Goal: Task Accomplishment & Management: Use online tool/utility

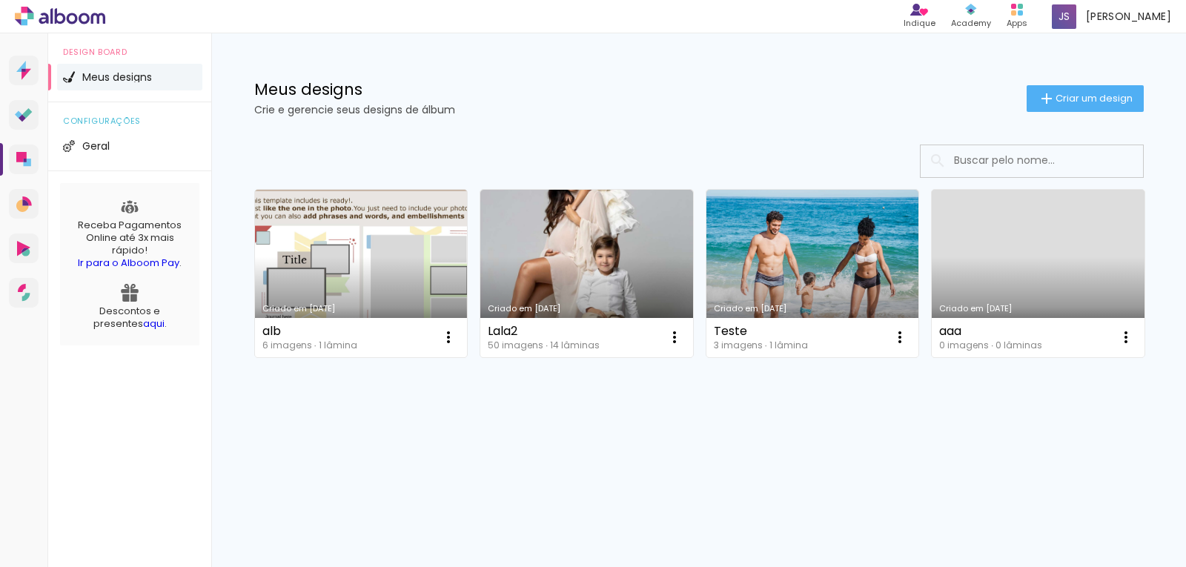
click at [353, 289] on link "Criado em [DATE]" at bounding box center [361, 273] width 213 height 167
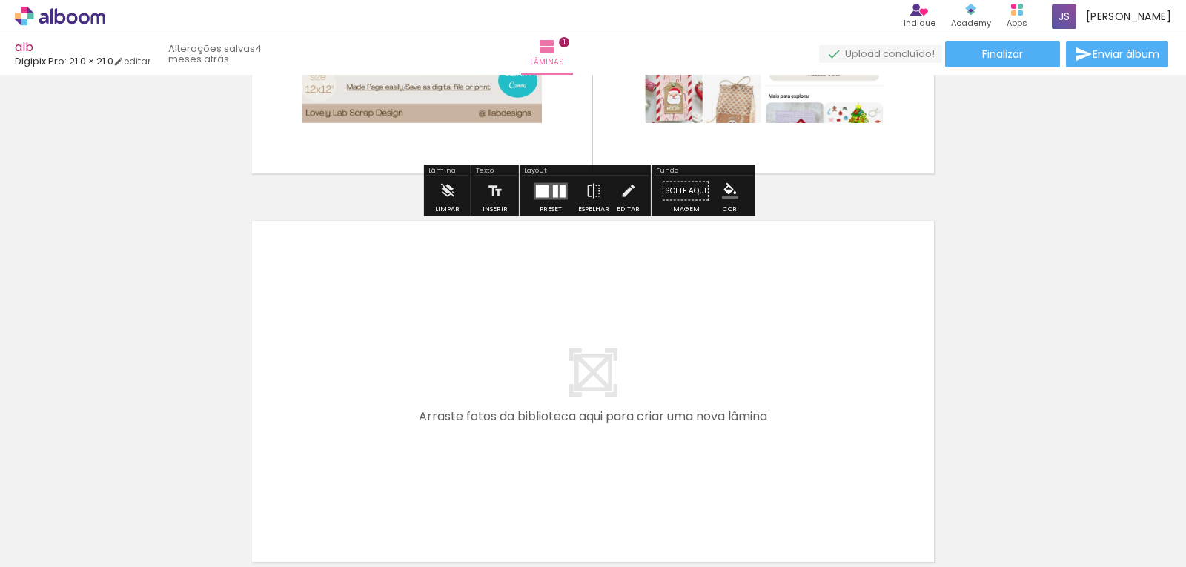
scroll to position [435, 0]
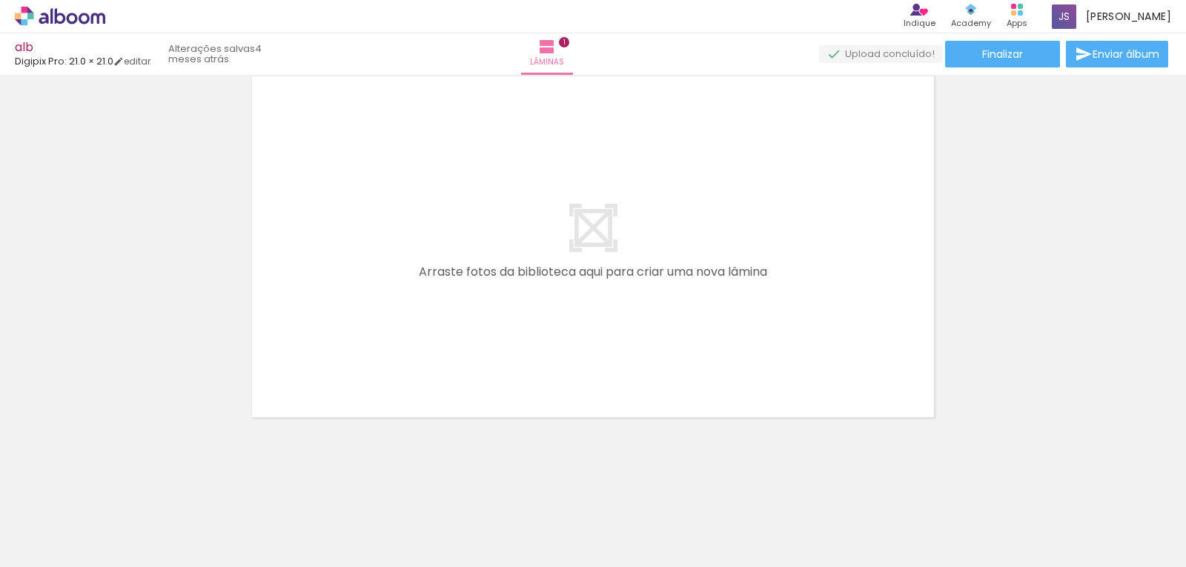
click at [499, 322] on quentale-layouter at bounding box center [593, 246] width 692 height 351
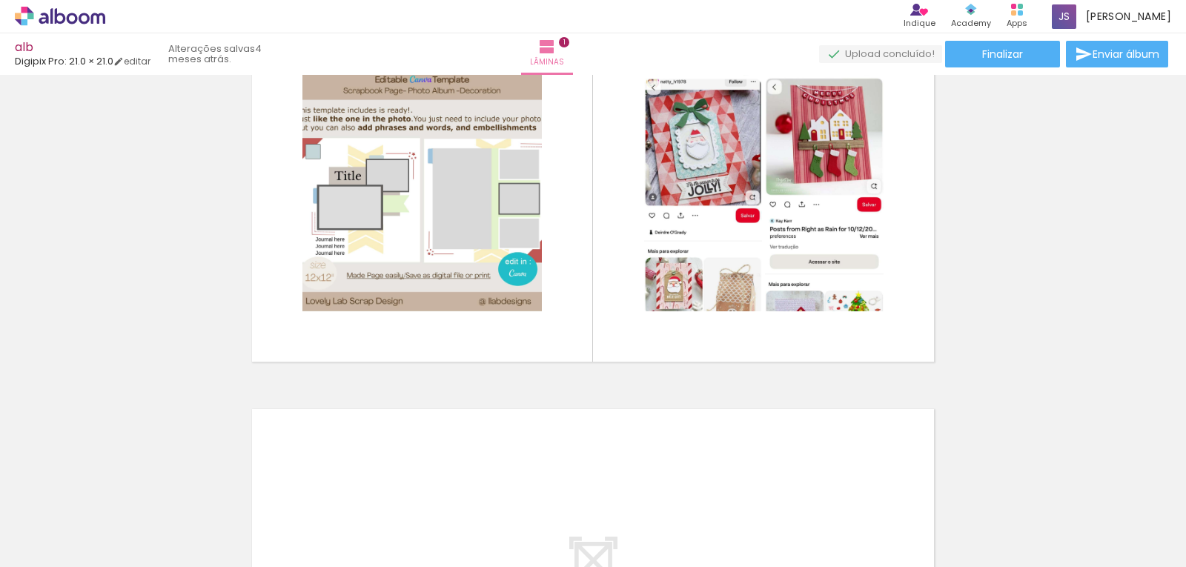
scroll to position [64, 0]
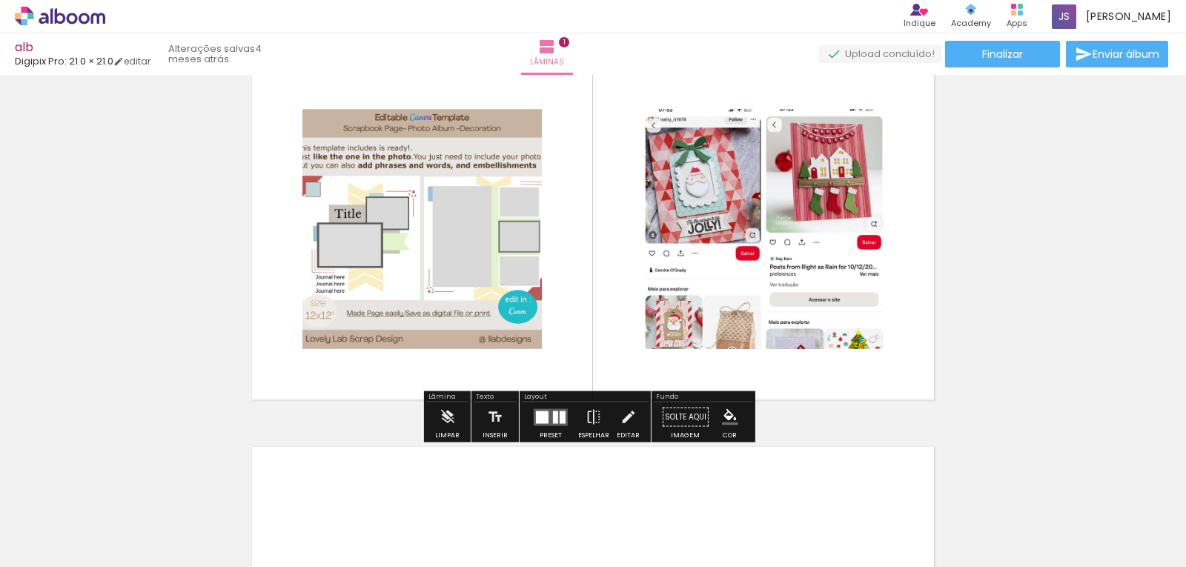
drag, startPoint x: 124, startPoint y: 62, endPoint x: 124, endPoint y: 70, distance: 8.2
click at [124, 62] on iron-icon at bounding box center [118, 61] width 10 height 10
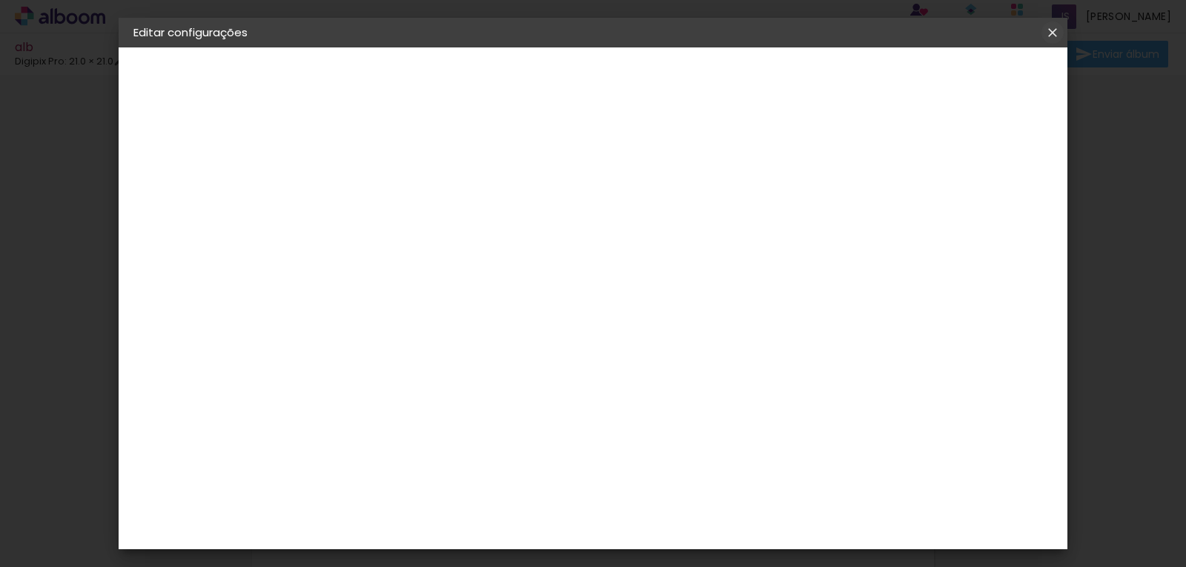
click at [1048, 29] on iron-icon at bounding box center [1052, 32] width 18 height 15
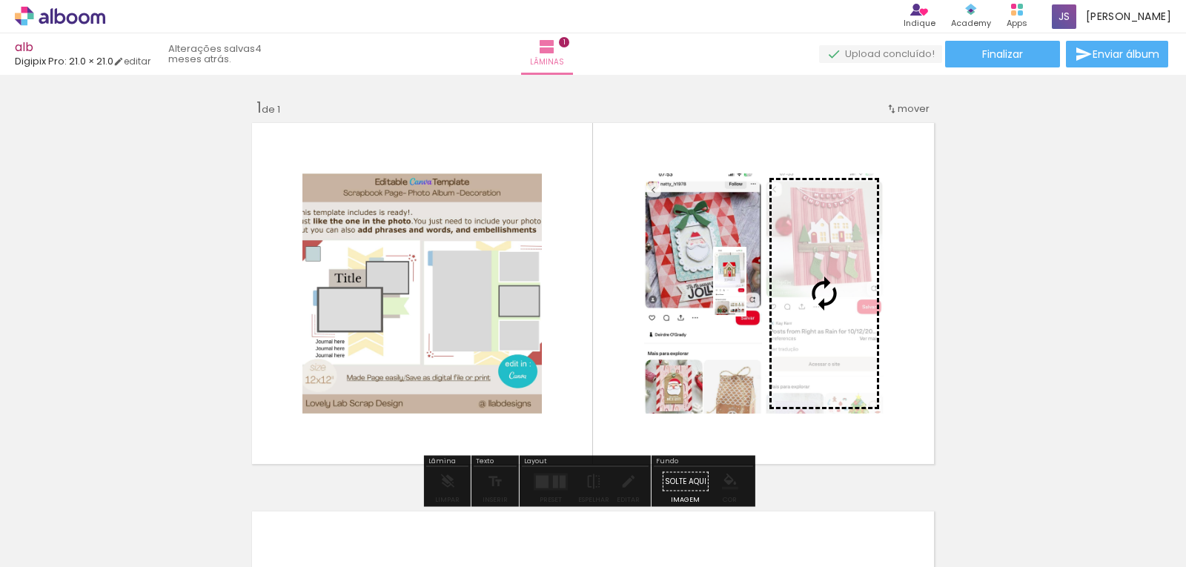
drag, startPoint x: 226, startPoint y: 544, endPoint x: 759, endPoint y: 293, distance: 589.0
click at [759, 293] on quentale-workspace at bounding box center [593, 283] width 1186 height 567
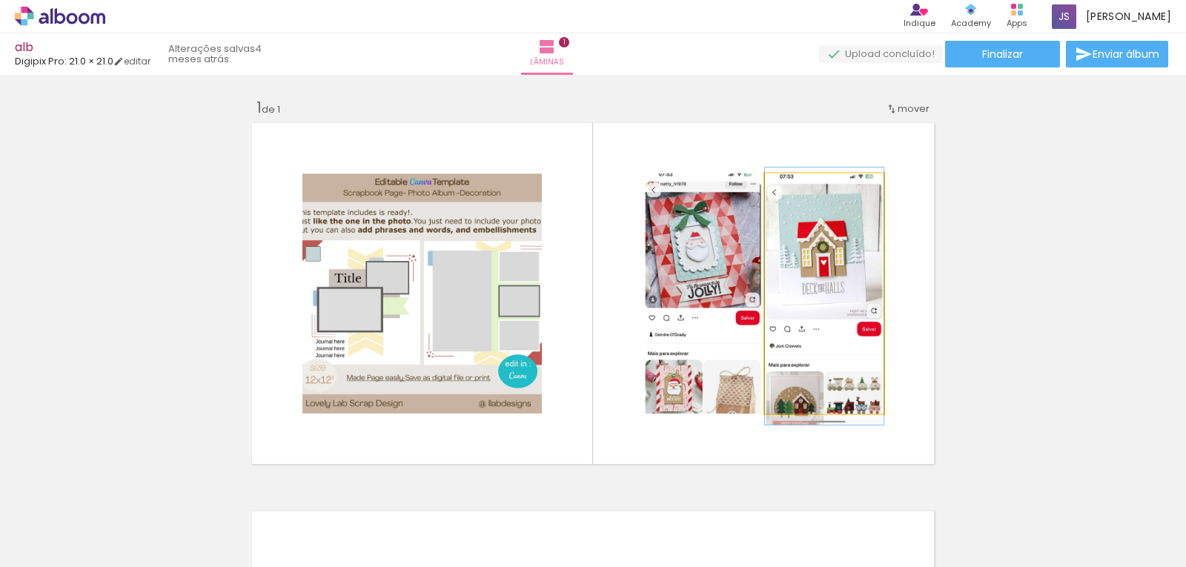
drag, startPoint x: 808, startPoint y: 253, endPoint x: 868, endPoint y: 256, distance: 60.1
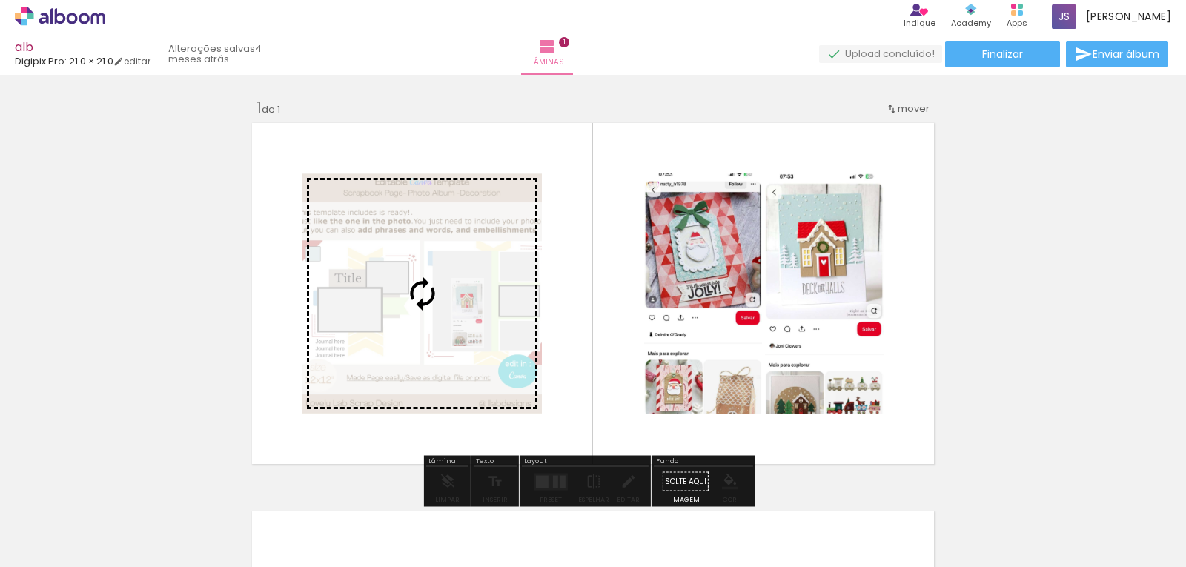
drag, startPoint x: 231, startPoint y: 531, endPoint x: 498, endPoint y: 319, distance: 340.2
click at [498, 319] on quentale-workspace at bounding box center [593, 283] width 1186 height 567
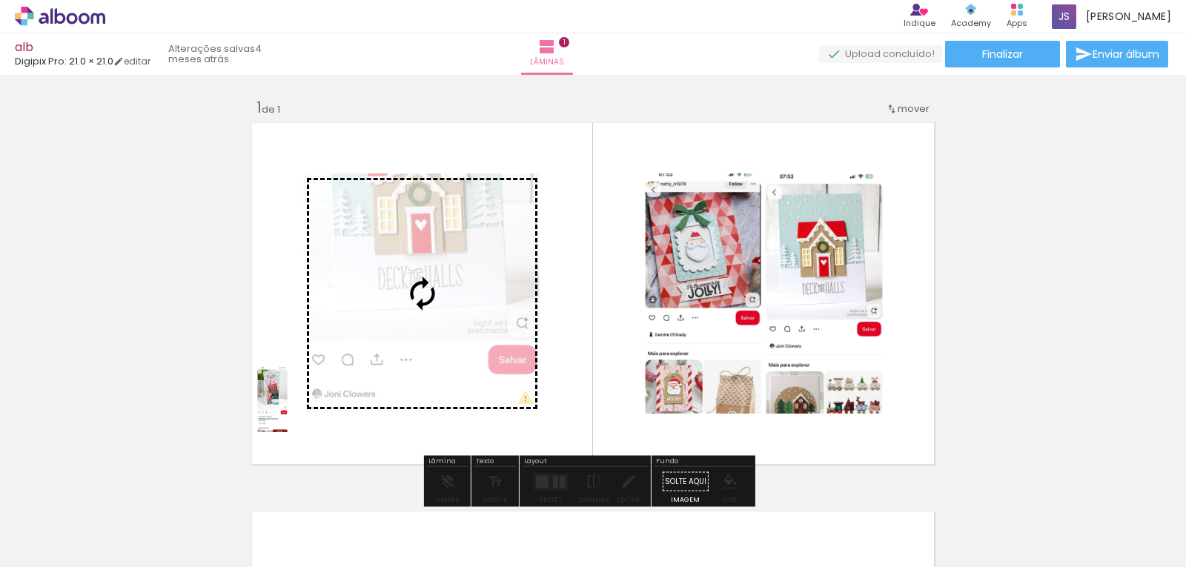
drag, startPoint x: 328, startPoint y: 538, endPoint x: 302, endPoint y: 410, distance: 130.9
click at [302, 410] on quentale-workspace at bounding box center [593, 283] width 1186 height 567
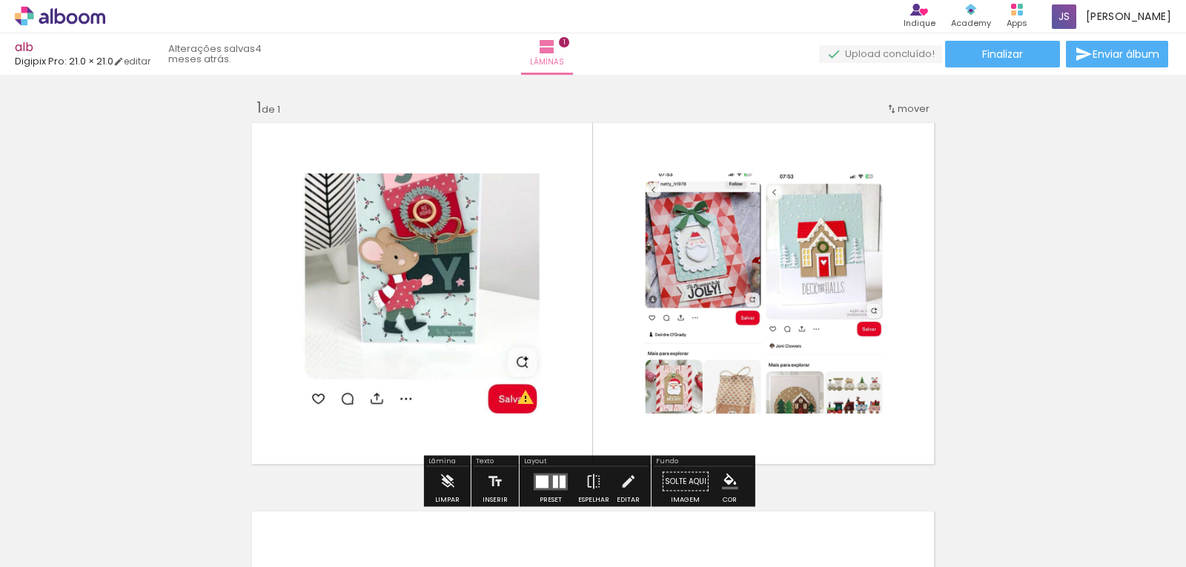
drag, startPoint x: 346, startPoint y: 369, endPoint x: 225, endPoint y: 248, distance: 170.8
click at [225, 248] on div "Inserir lâmina 1 de 1 O Designbox precisará aumentar a sua imagem em 295% para …" at bounding box center [593, 468] width 1186 height 777
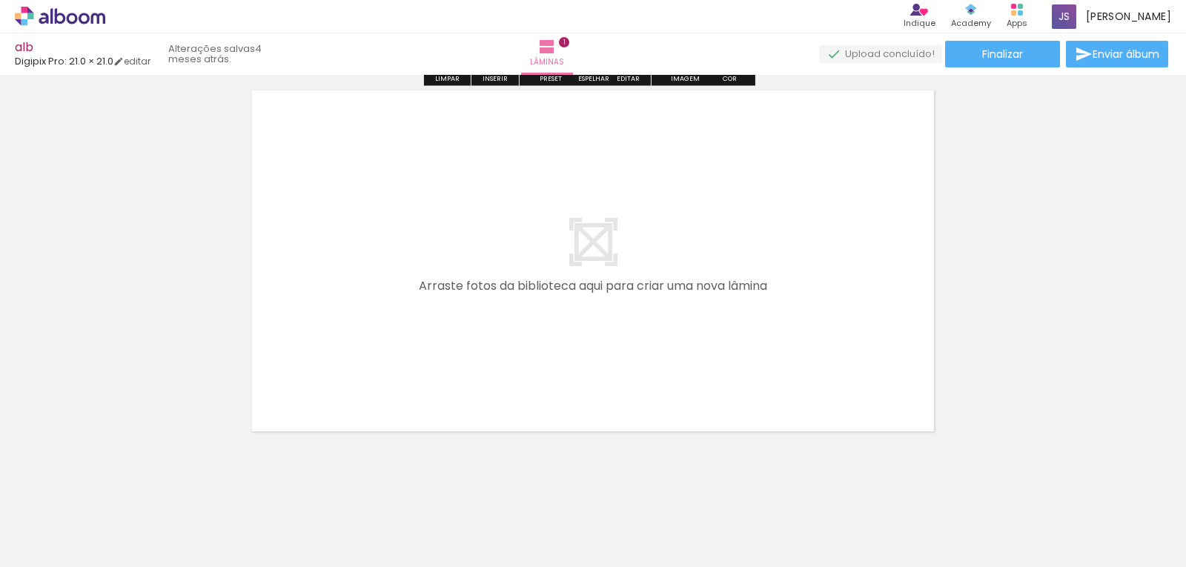
scroll to position [435, 0]
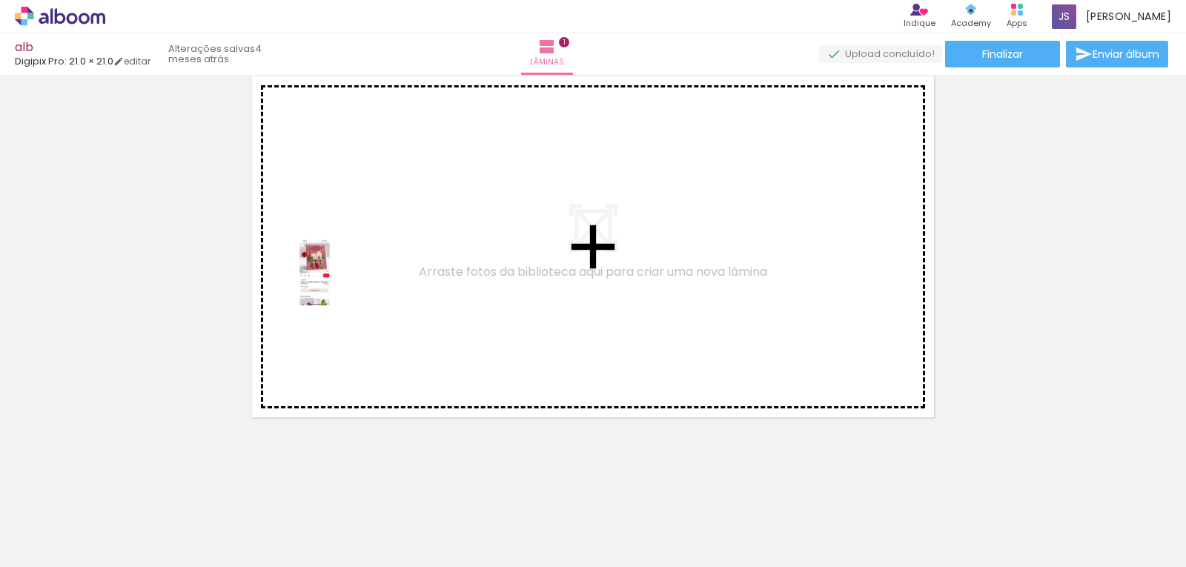
drag, startPoint x: 474, startPoint y: 508, endPoint x: 344, endPoint y: 283, distance: 259.6
click at [344, 283] on quentale-workspace at bounding box center [593, 283] width 1186 height 567
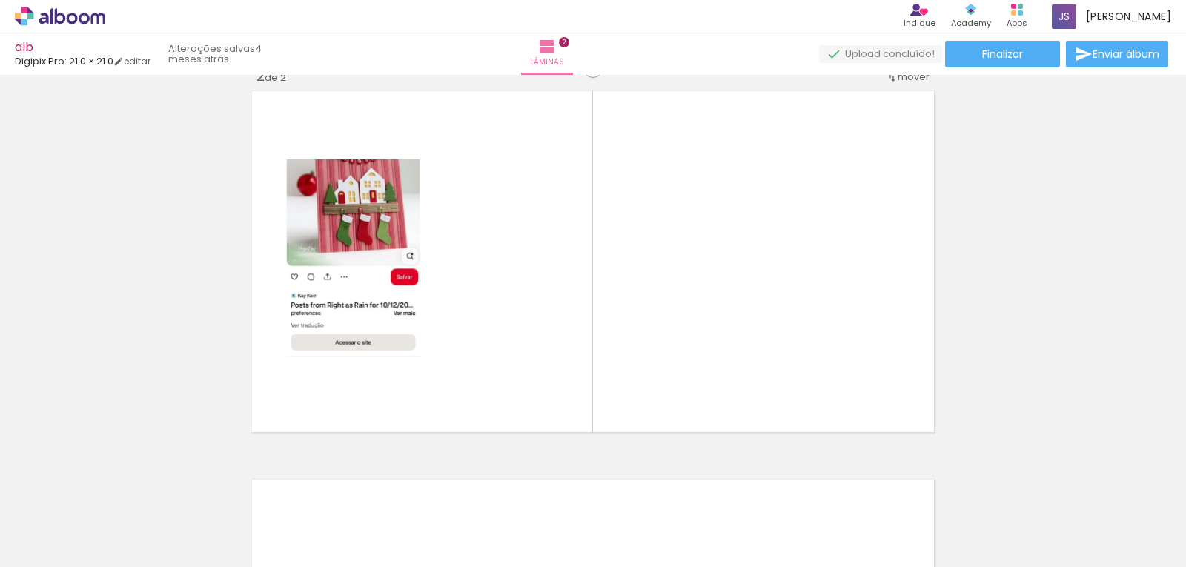
scroll to position [408, 0]
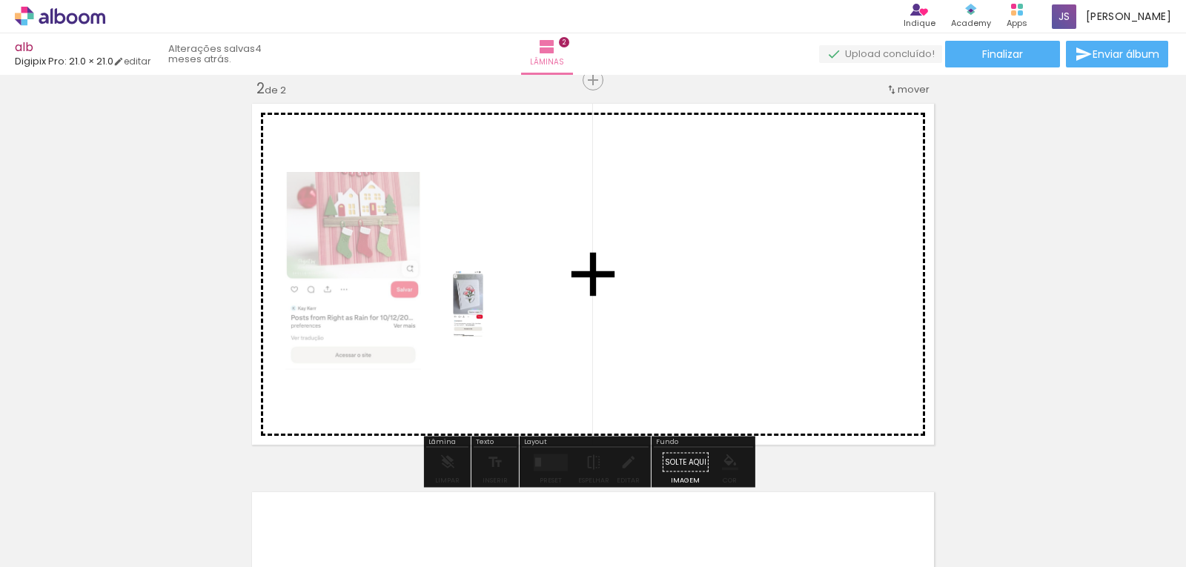
drag, startPoint x: 578, startPoint y: 533, endPoint x: 497, endPoint y: 314, distance: 233.0
click at [497, 314] on quentale-workspace at bounding box center [593, 283] width 1186 height 567
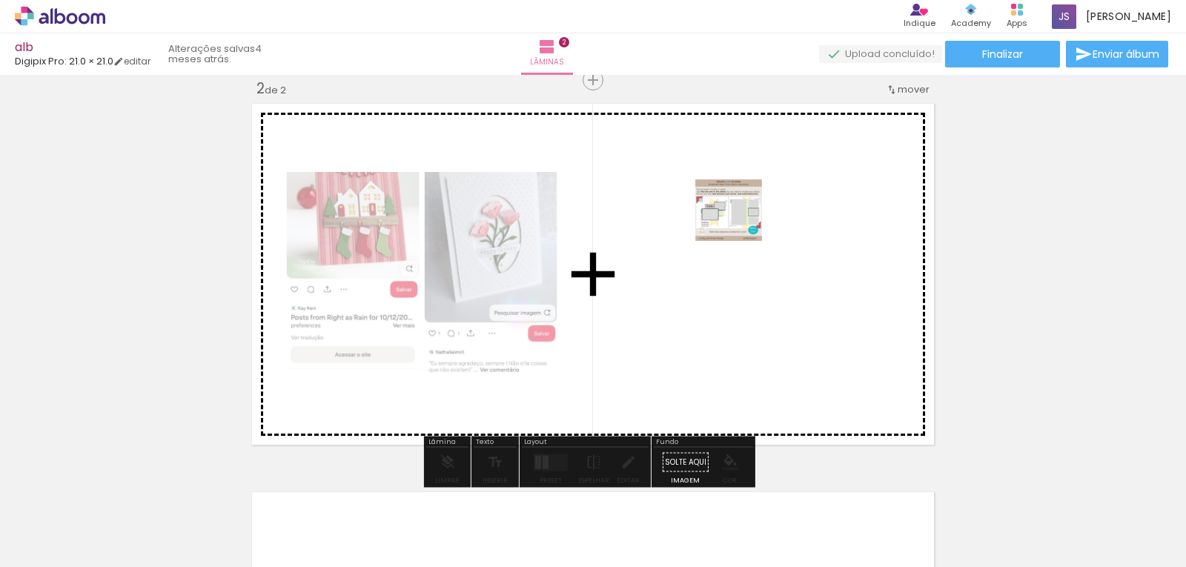
drag, startPoint x: 152, startPoint y: 524, endPoint x: 739, endPoint y: 223, distance: 660.1
click at [739, 223] on quentale-workspace at bounding box center [593, 283] width 1186 height 567
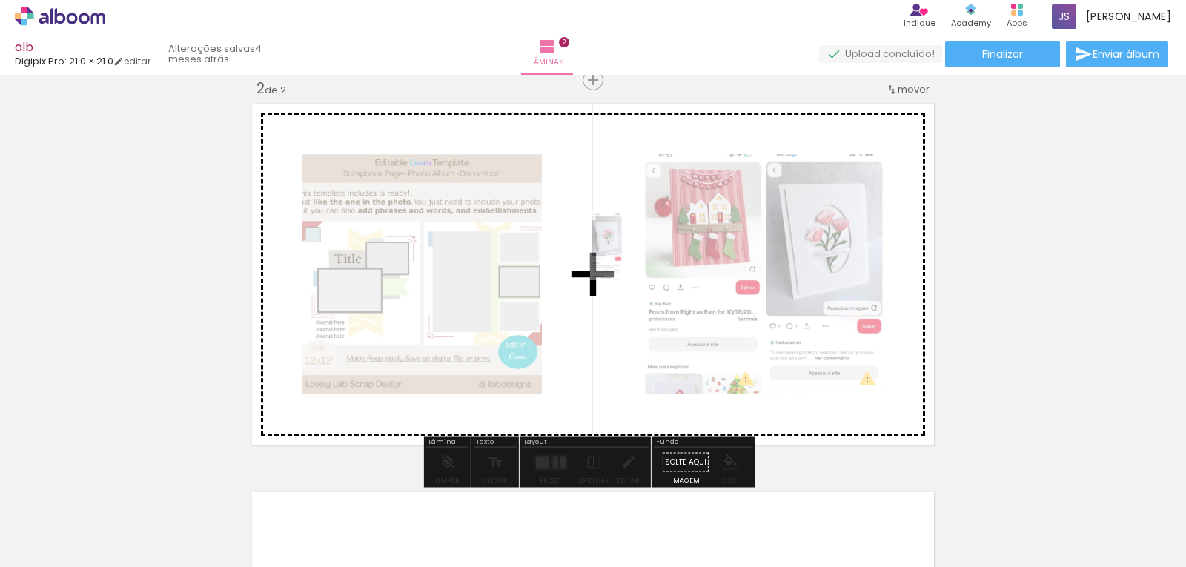
drag, startPoint x: 575, startPoint y: 531, endPoint x: 636, endPoint y: 256, distance: 281.5
click at [636, 256] on quentale-workspace at bounding box center [593, 283] width 1186 height 567
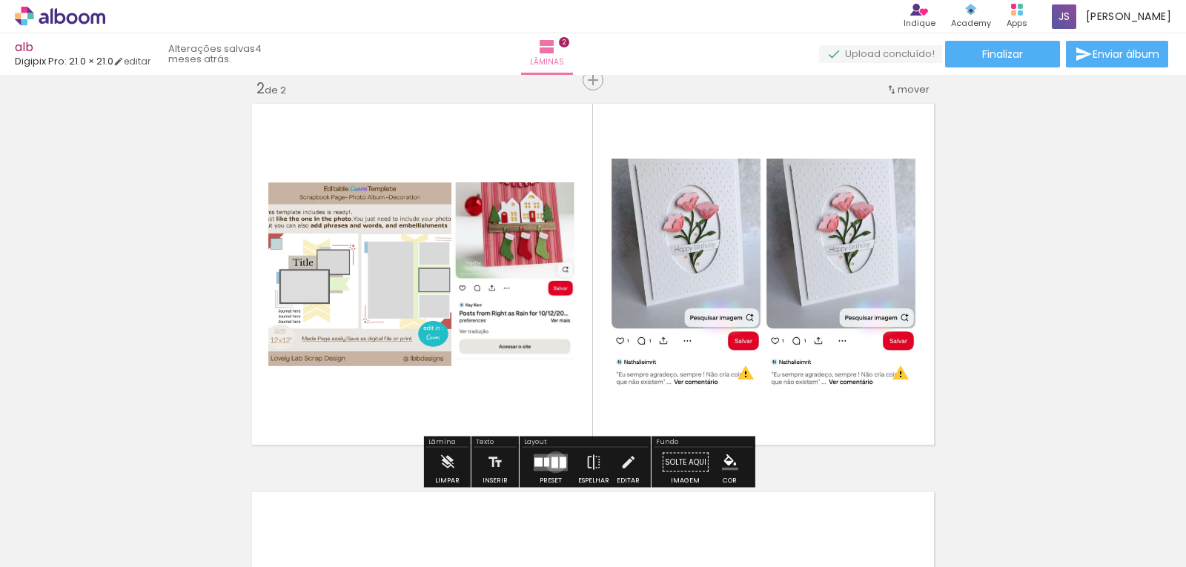
click at [552, 462] on div at bounding box center [554, 461] width 7 height 11
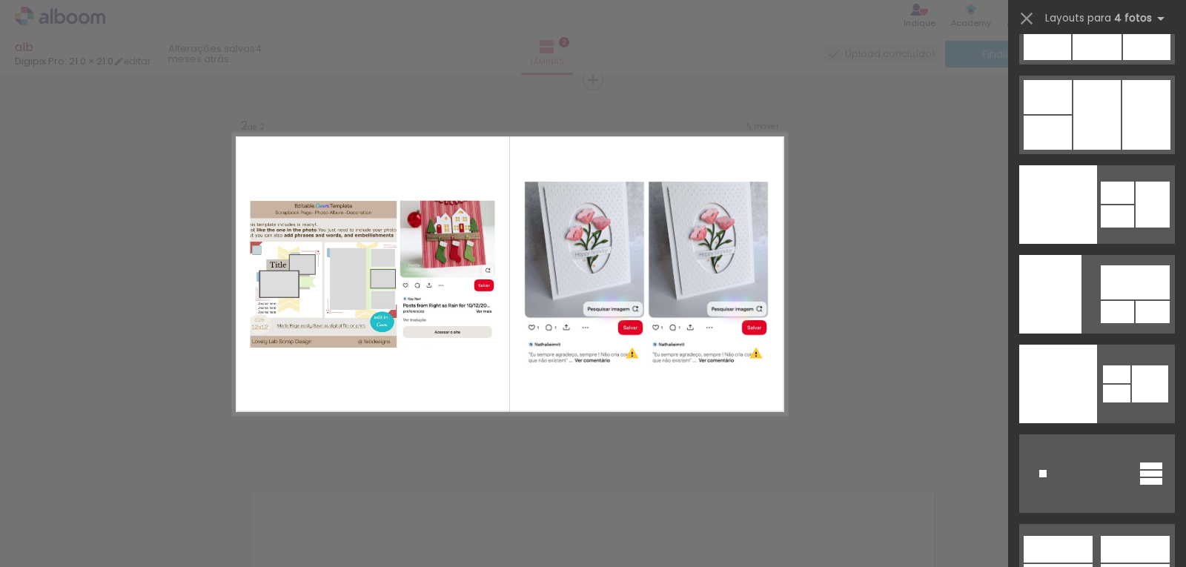
scroll to position [30833, 0]
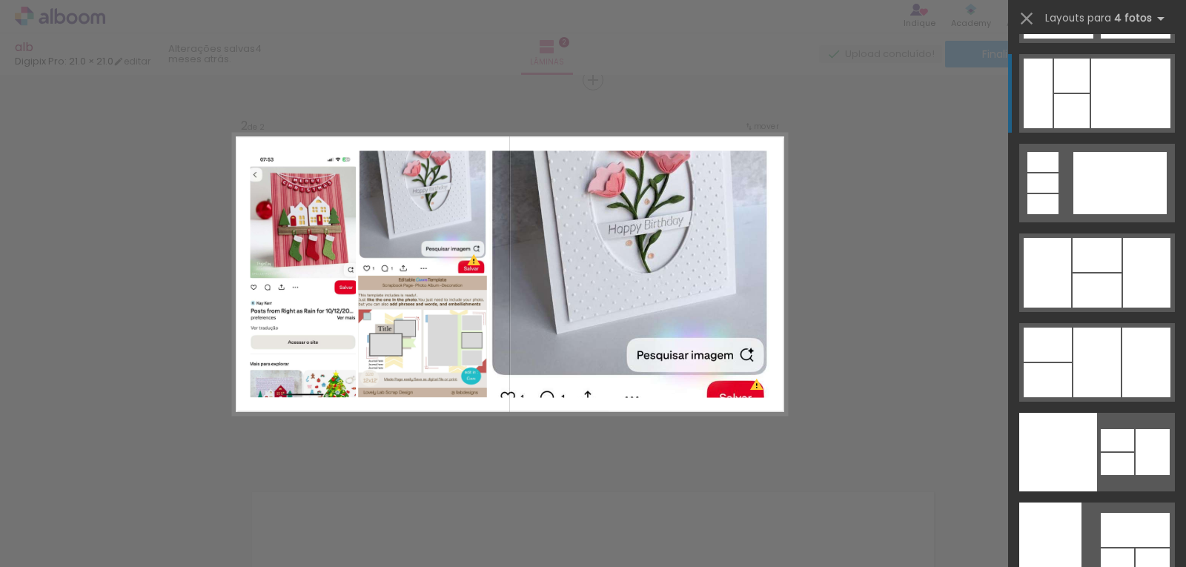
click at [1132, 67] on div at bounding box center [1130, 94] width 79 height 70
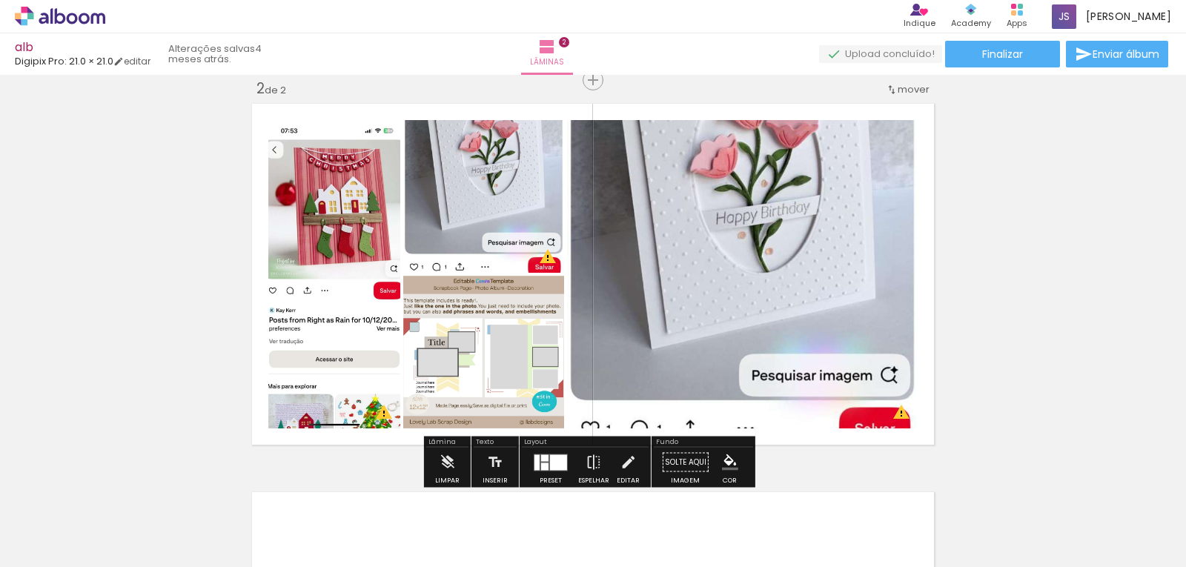
click at [1030, 273] on div "Inserir lâmina 1 de 2 Inserir lâmina 2 de 2 O Designbox precisará aumentar a su…" at bounding box center [593, 255] width 1186 height 1166
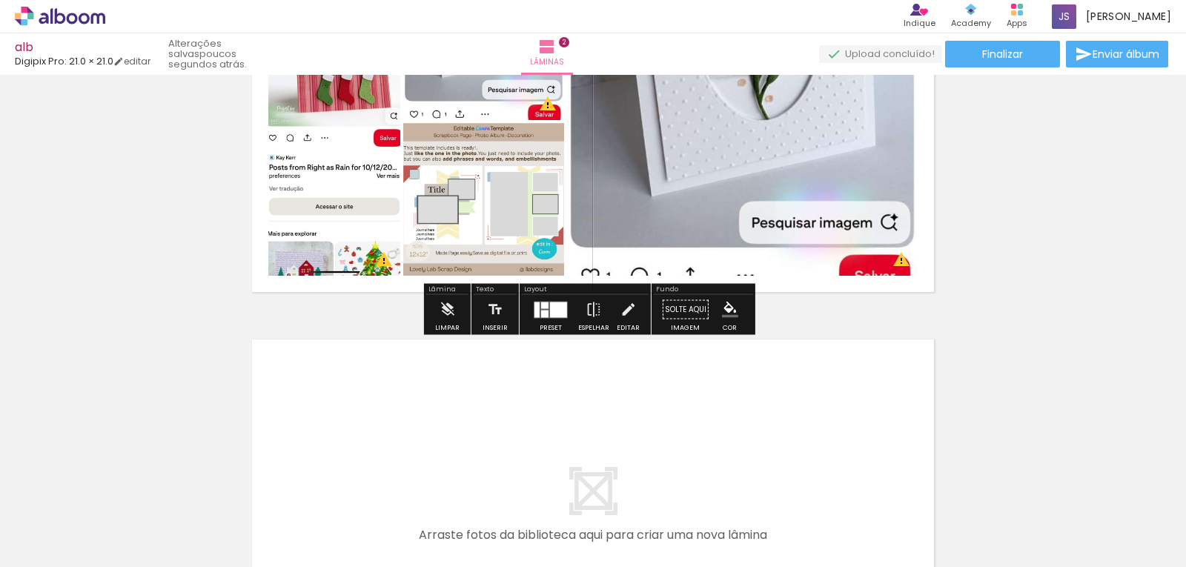
scroll to position [704, 0]
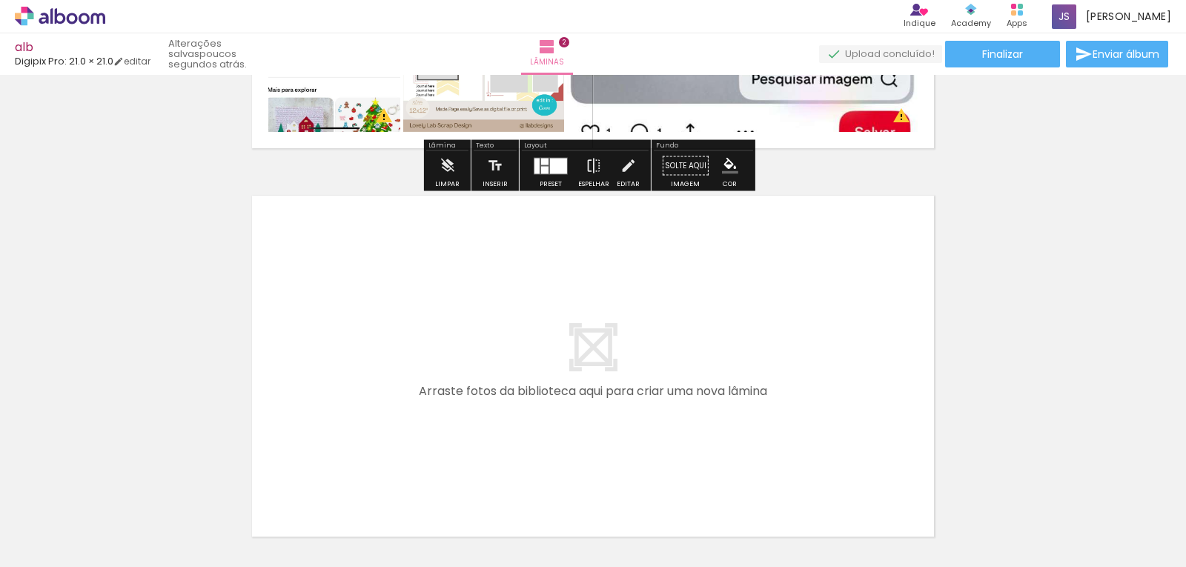
click at [550, 166] on div at bounding box center [558, 166] width 17 height 16
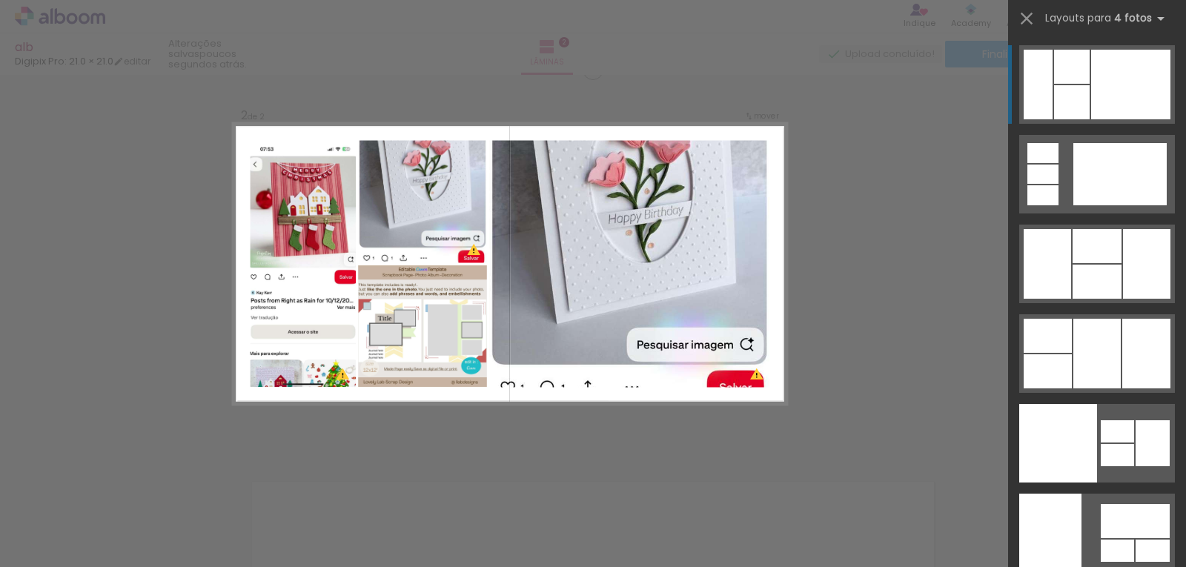
scroll to position [408, 0]
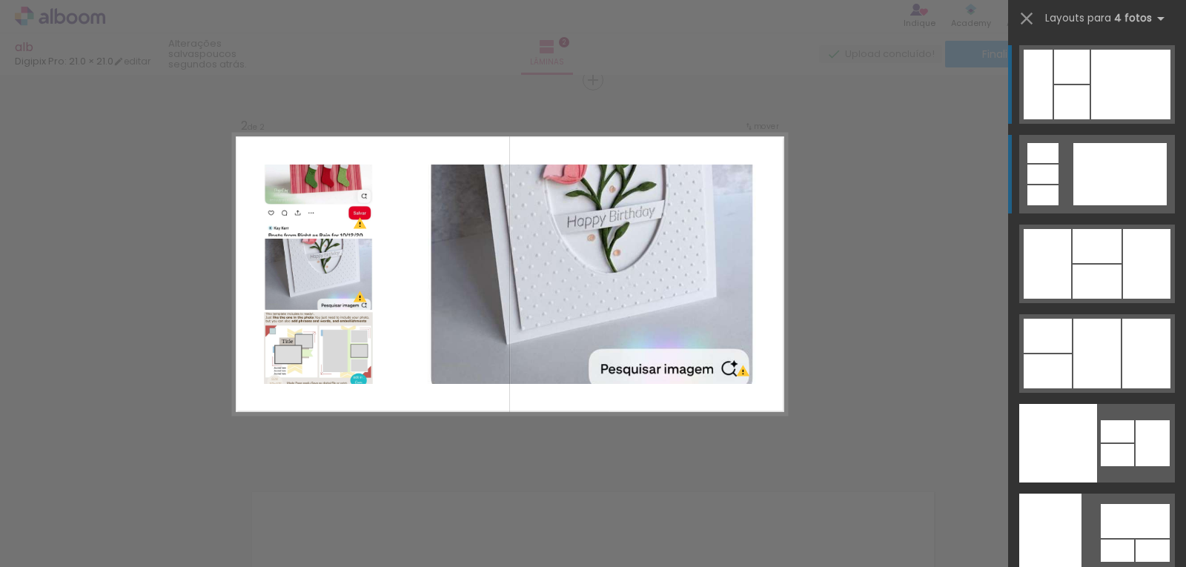
click at [1078, 175] on div at bounding box center [1119, 174] width 93 height 62
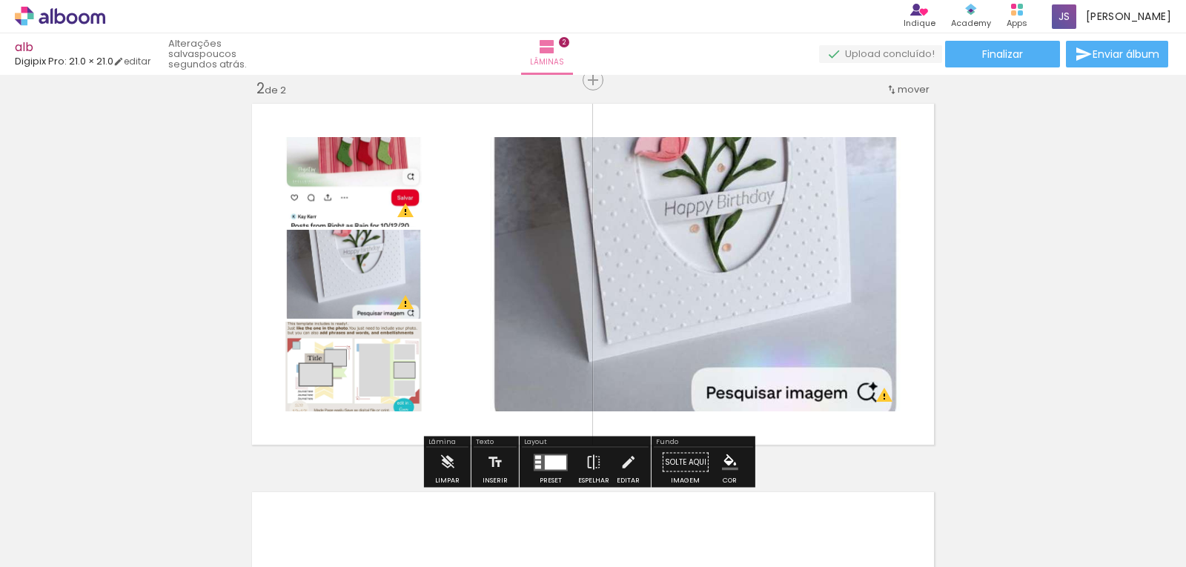
click at [545, 457] on div at bounding box center [555, 462] width 21 height 14
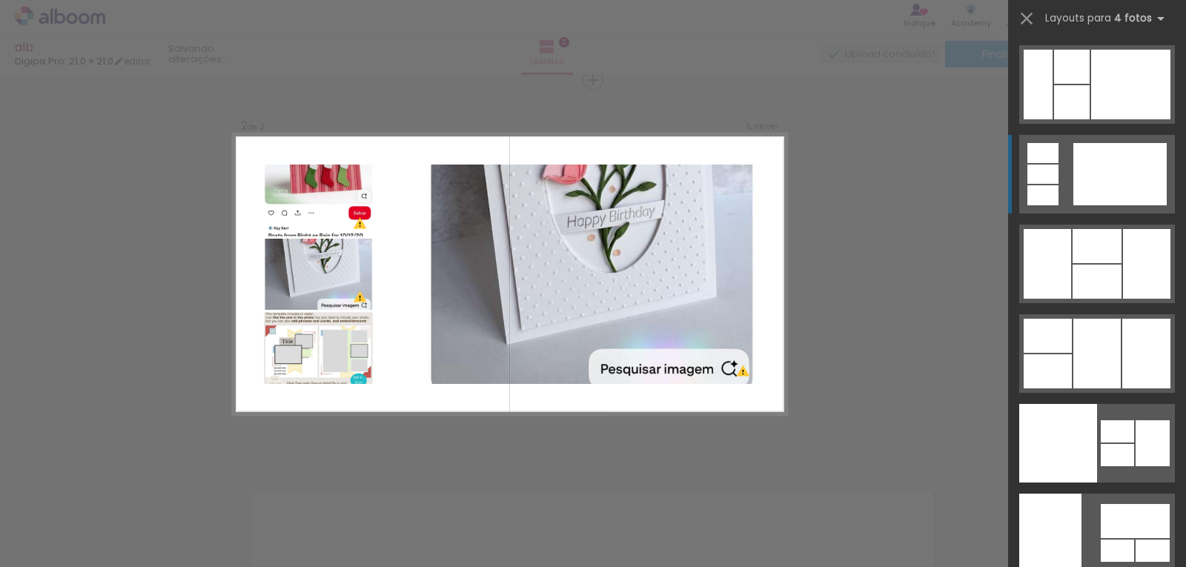
scroll to position [30932, 0]
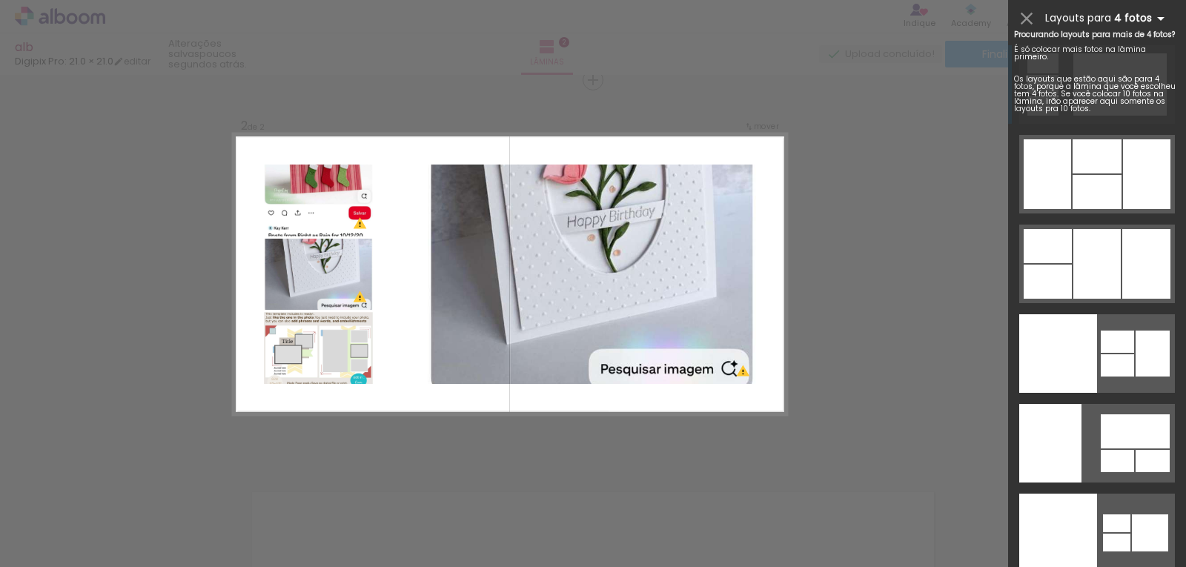
click at [1126, 16] on b "4 fotos" at bounding box center [1142, 18] width 56 height 14
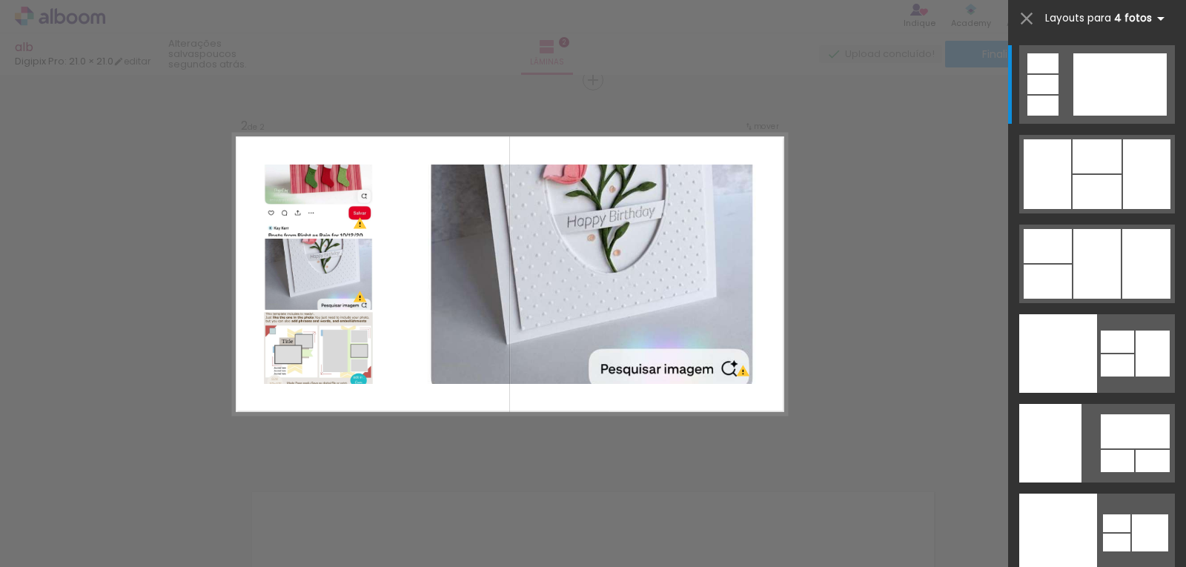
click at [1125, 24] on b "4 fotos" at bounding box center [1142, 18] width 56 height 14
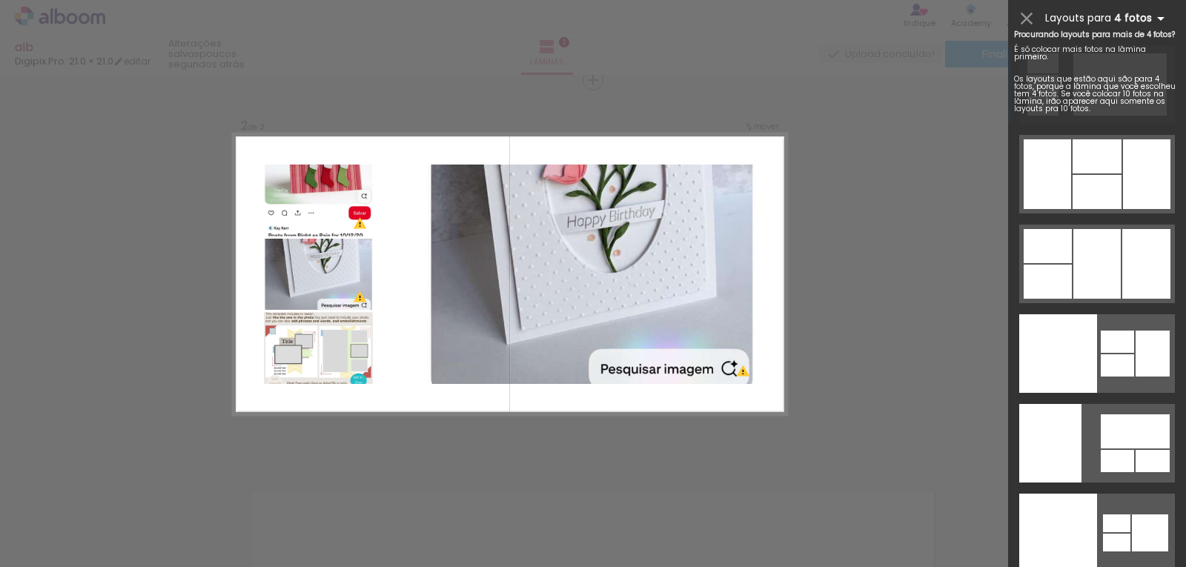
click at [1155, 18] on iron-icon at bounding box center [1160, 19] width 18 height 18
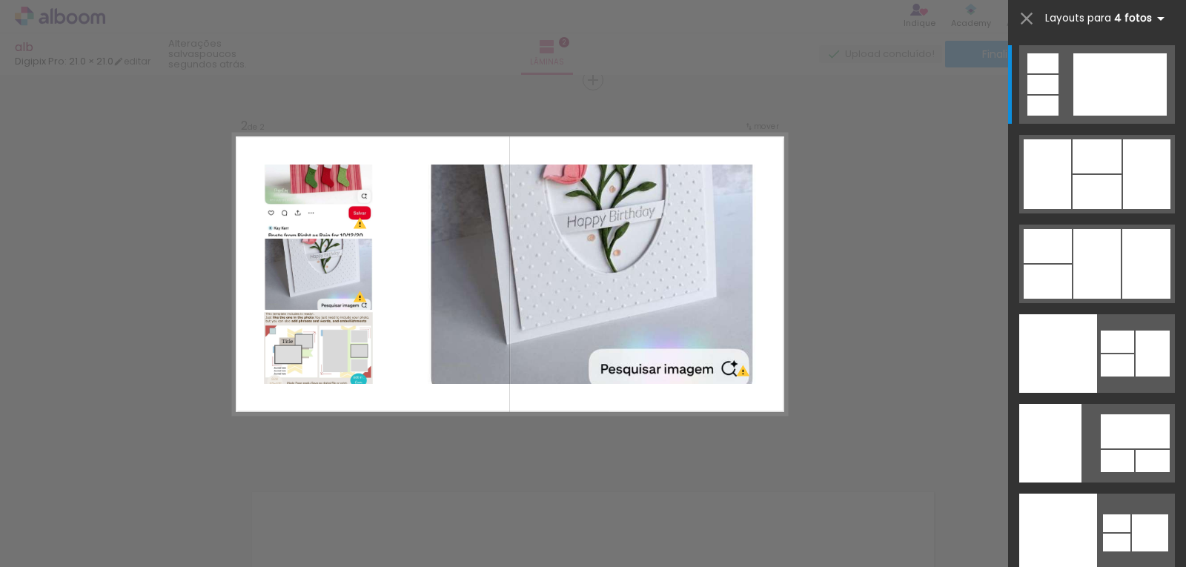
click at [1155, 18] on iron-icon at bounding box center [1160, 19] width 18 height 18
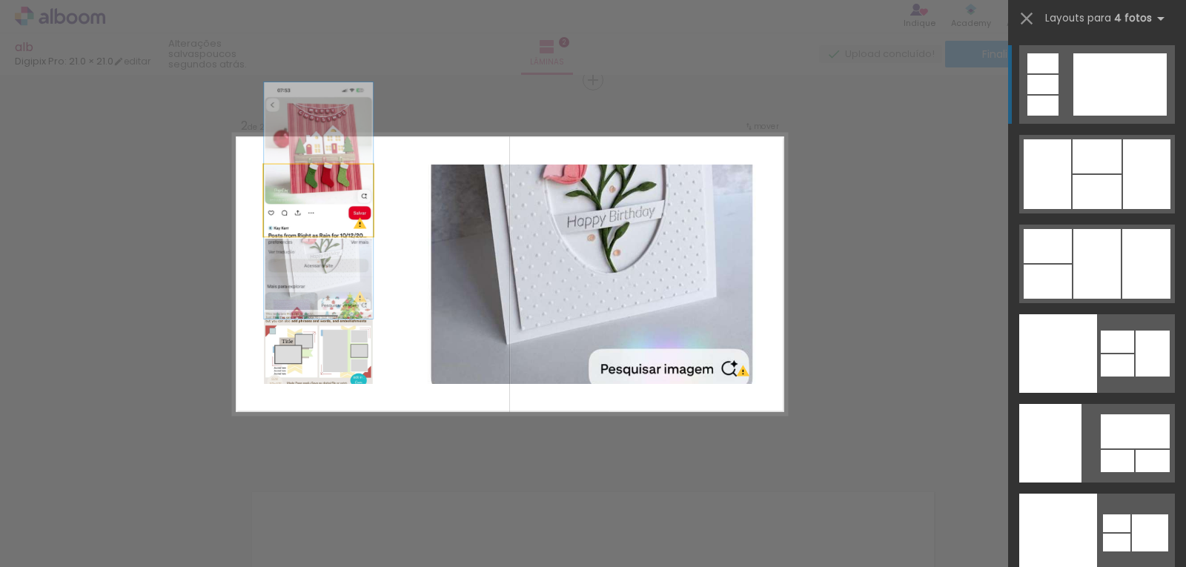
click at [276, 190] on quentale-photo at bounding box center [318, 200] width 109 height 72
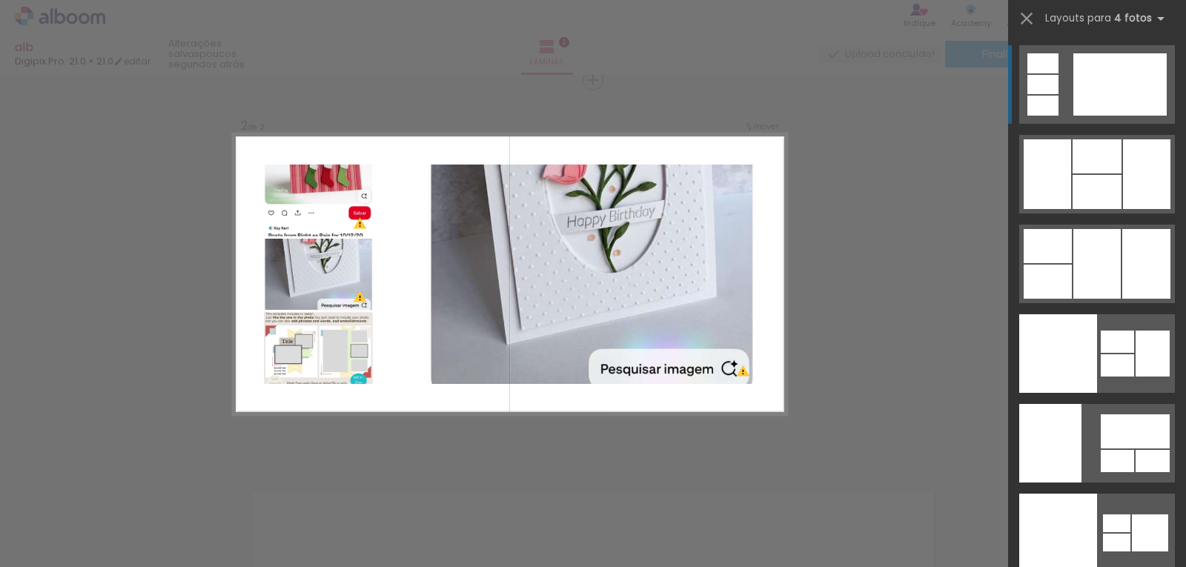
click at [318, 188] on quentale-photo at bounding box center [318, 200] width 109 height 72
click at [797, 240] on div "Confirmar Cancelar" at bounding box center [593, 267] width 1186 height 1200
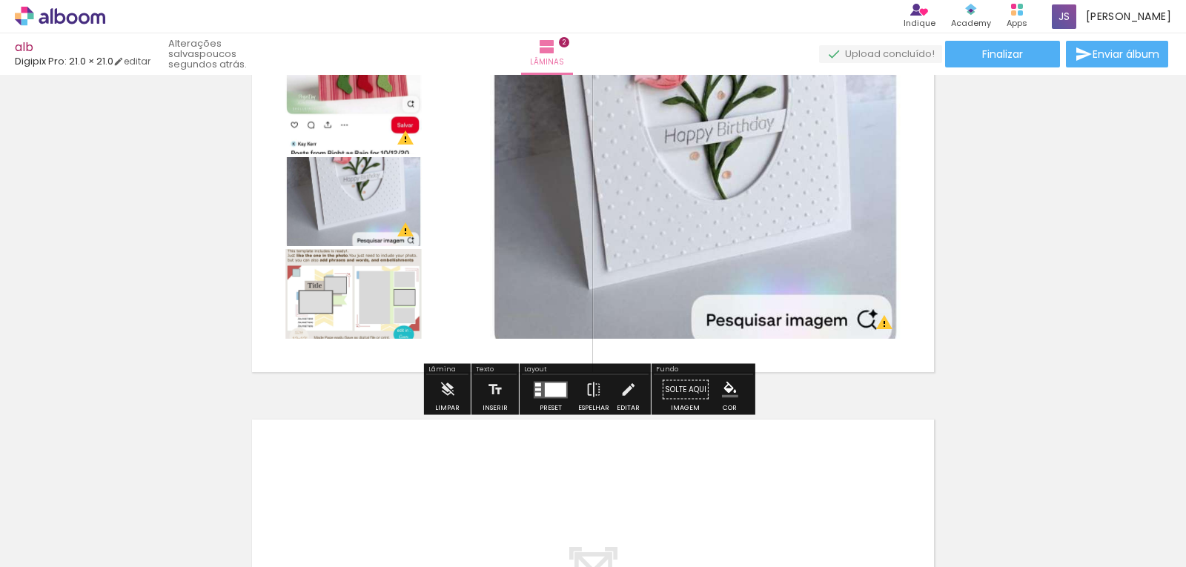
scroll to position [482, 0]
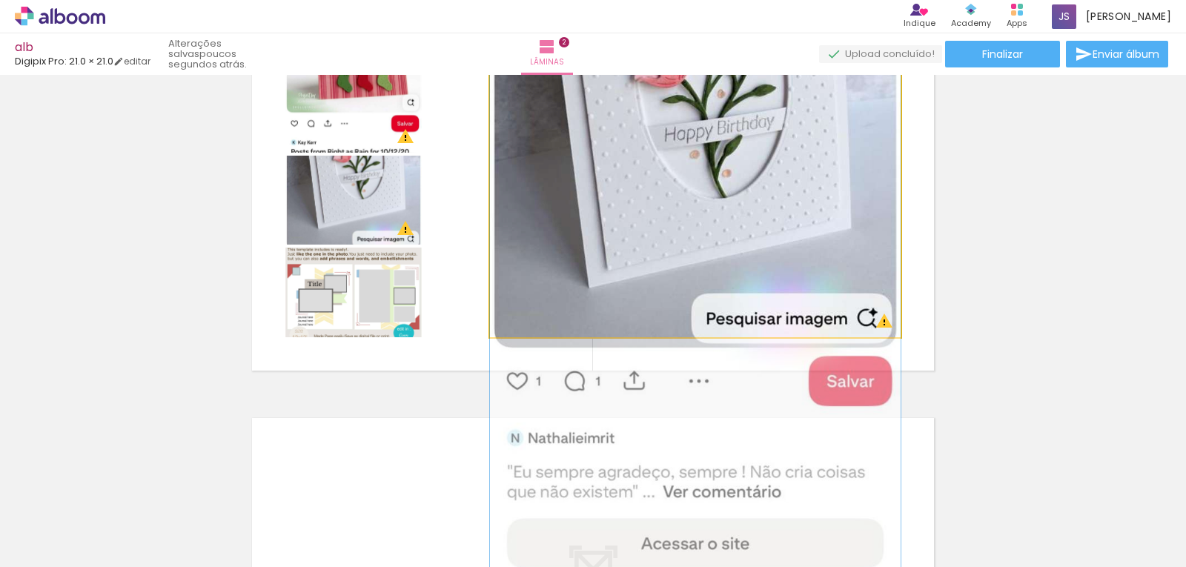
click at [765, 293] on quentale-photo at bounding box center [695, 200] width 410 height 274
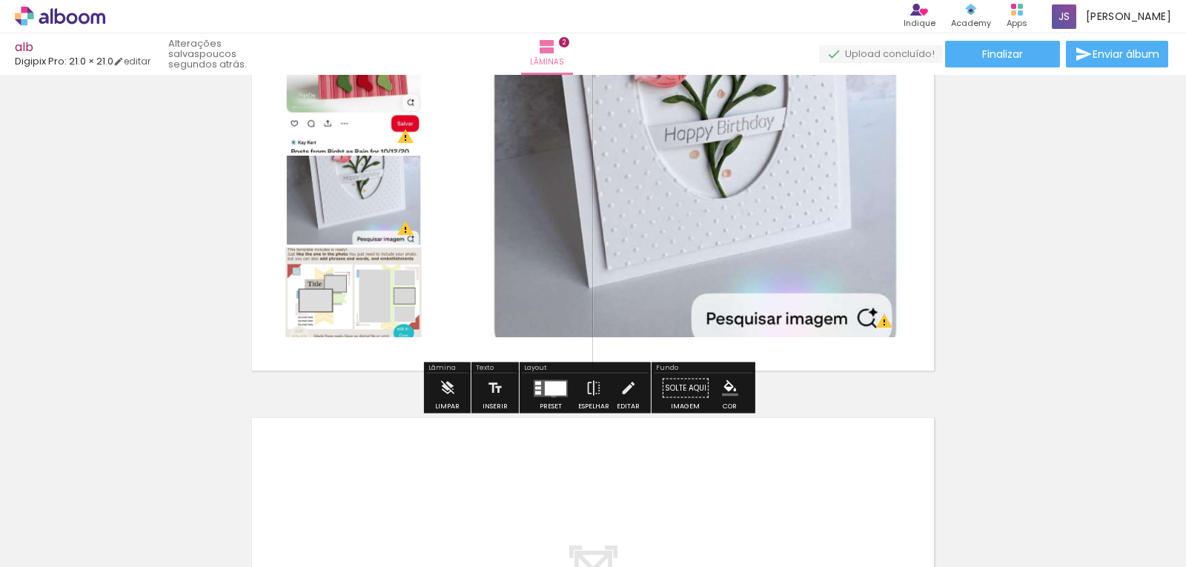
click at [550, 394] on div at bounding box center [555, 388] width 21 height 14
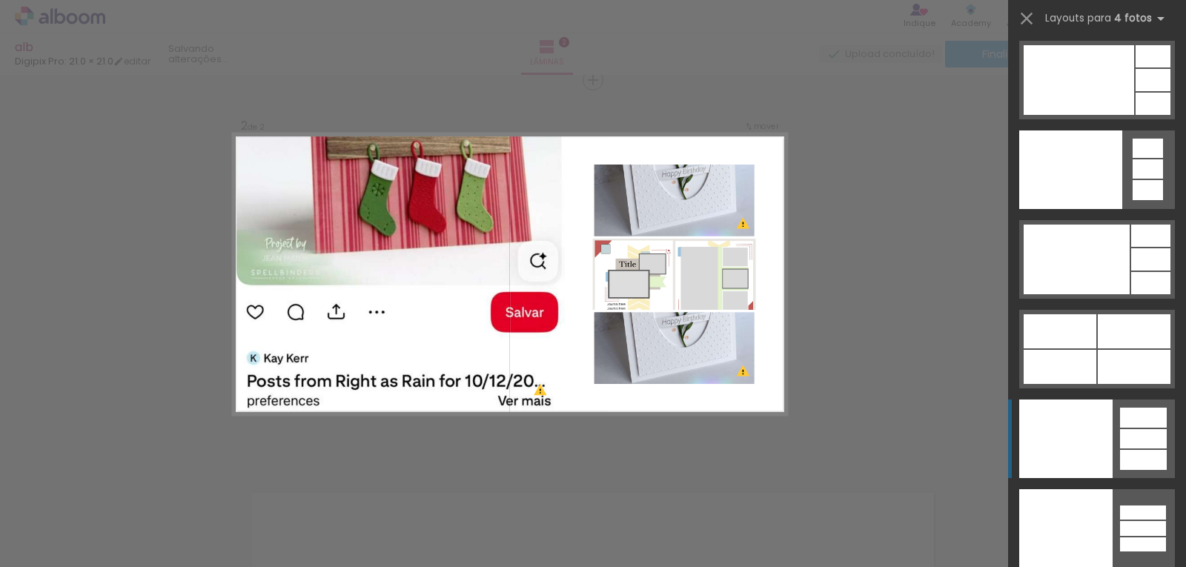
scroll to position [32909, 0]
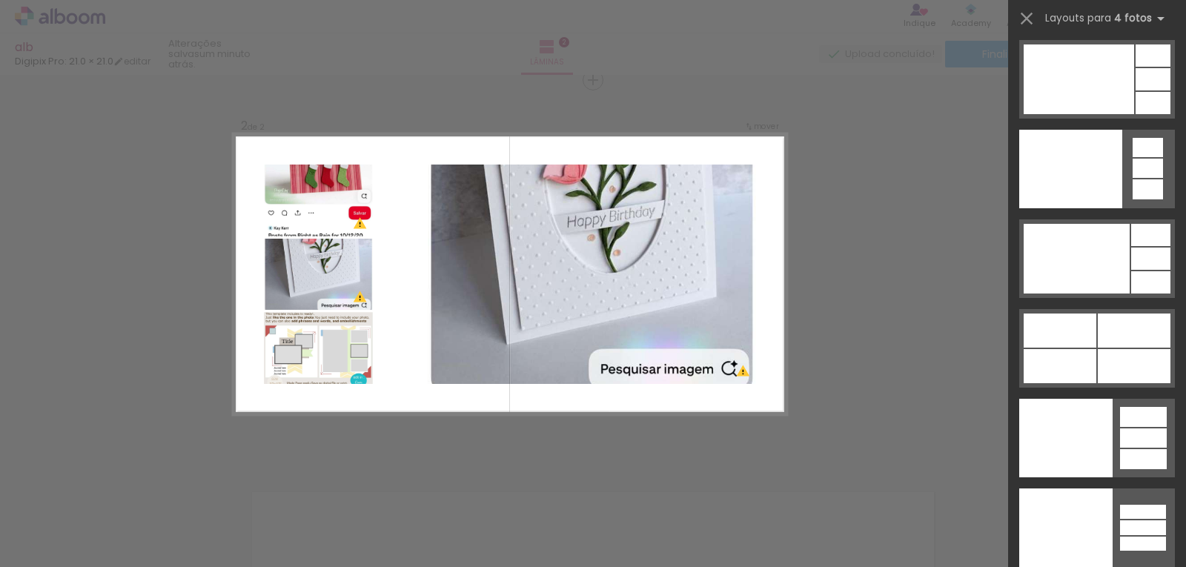
drag, startPoint x: 1028, startPoint y: 16, endPoint x: 945, endPoint y: 92, distance: 113.3
click at [1028, 16] on iron-icon at bounding box center [1026, 18] width 21 height 21
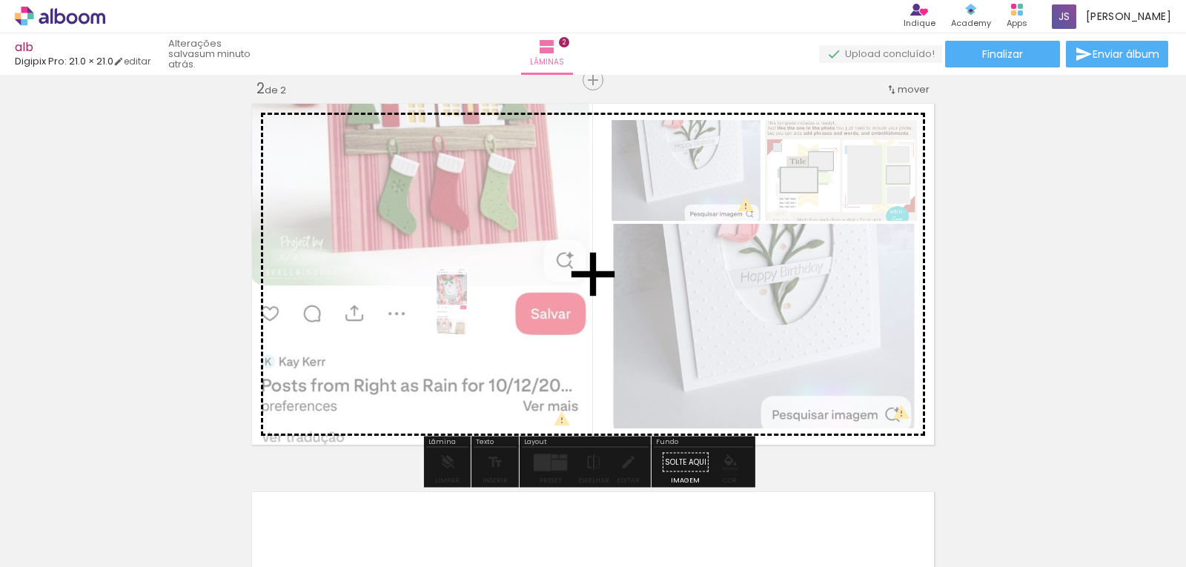
drag, startPoint x: 390, startPoint y: 533, endPoint x: 481, endPoint y: 312, distance: 238.9
click at [481, 312] on quentale-workspace at bounding box center [593, 283] width 1186 height 567
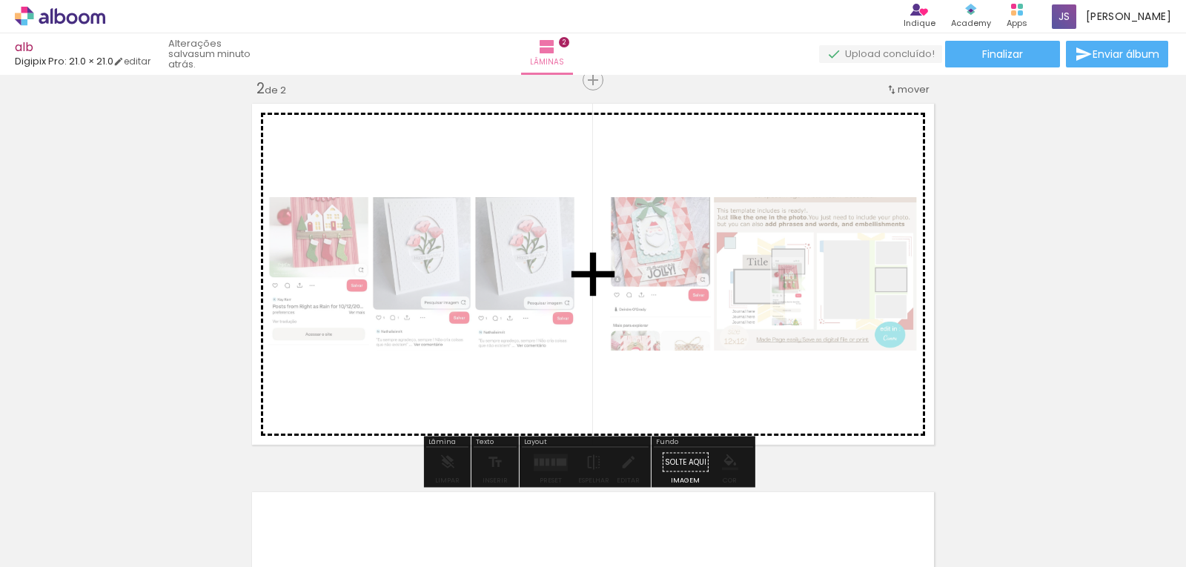
drag, startPoint x: 477, startPoint y: 536, endPoint x: 816, endPoint y: 303, distance: 411.3
click at [816, 303] on quentale-workspace at bounding box center [593, 283] width 1186 height 567
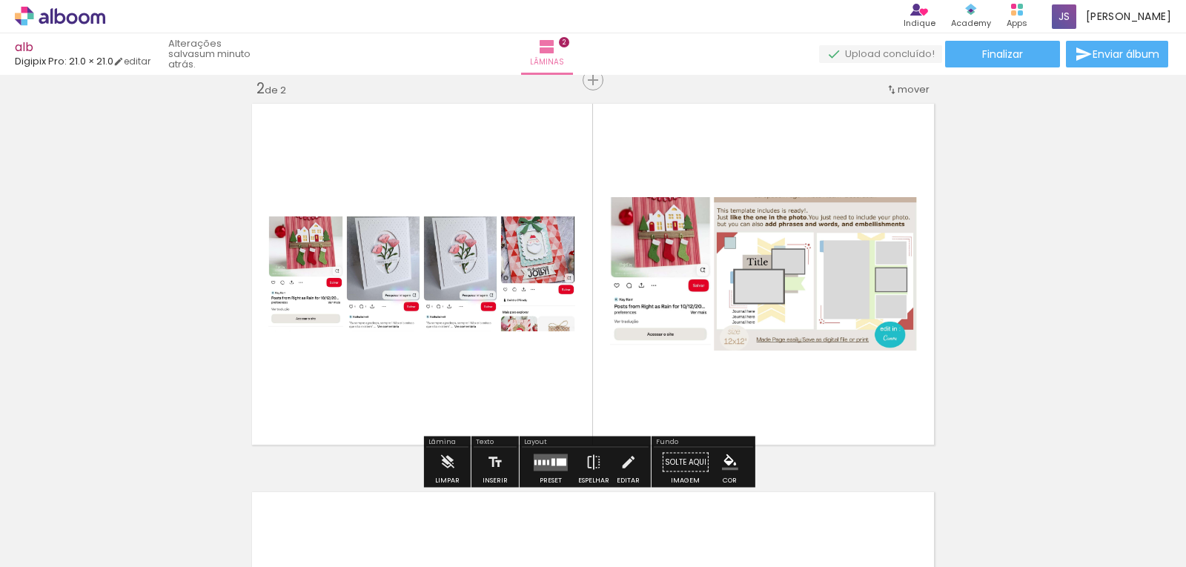
click at [539, 481] on iron-icon at bounding box center [531, 487] width 16 height 16
click at [550, 470] on quentale-layouter at bounding box center [550, 461] width 34 height 17
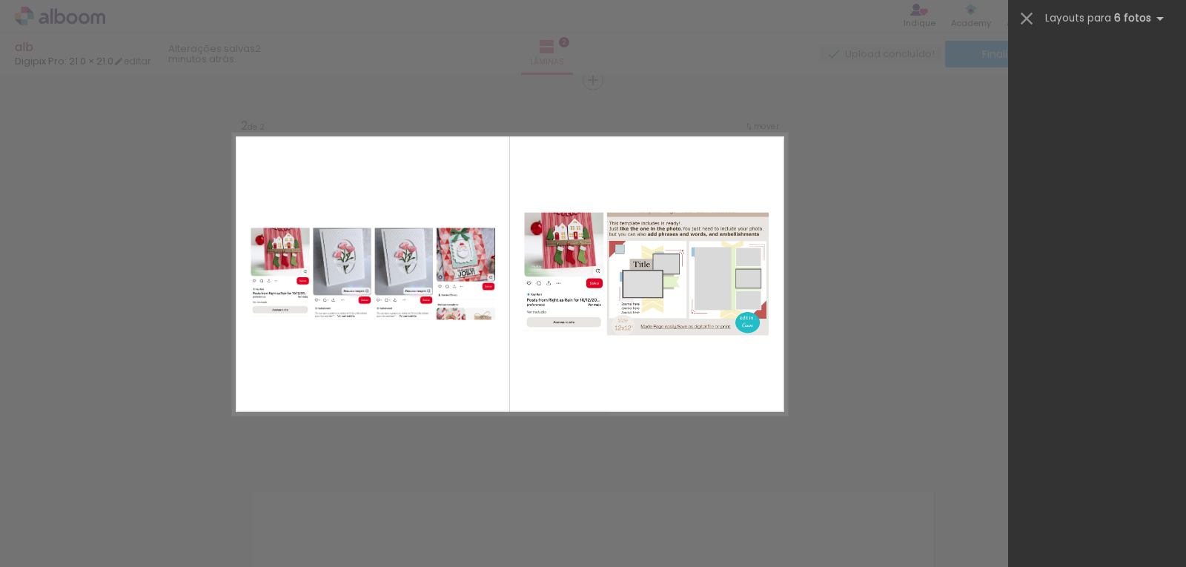
scroll to position [0, 0]
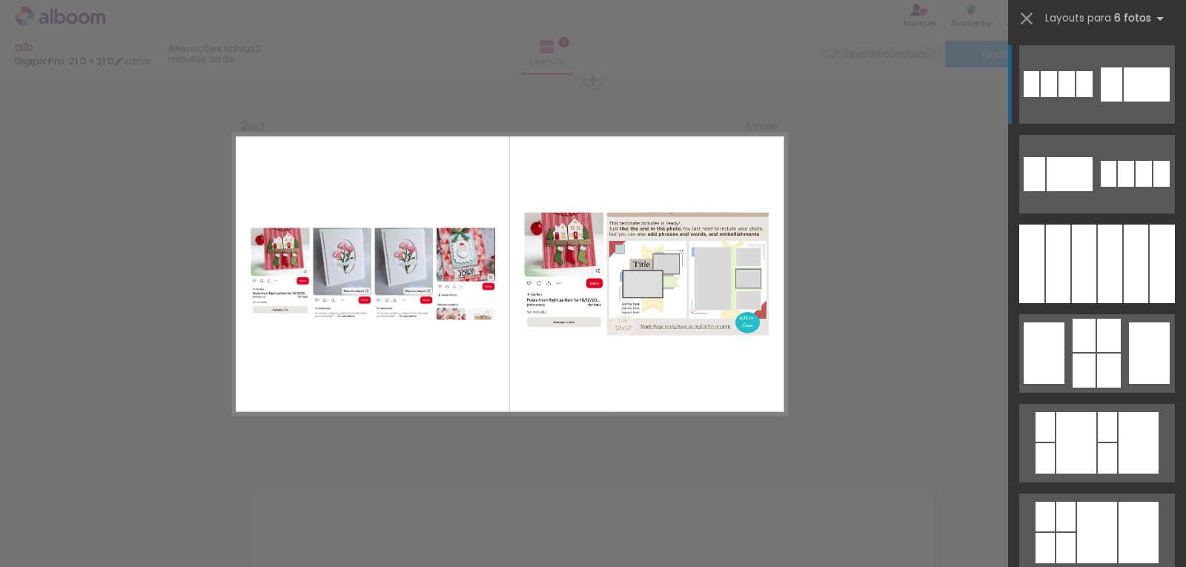
click at [431, 437] on div "Confirmar Cancelar" at bounding box center [593, 267] width 1186 height 1200
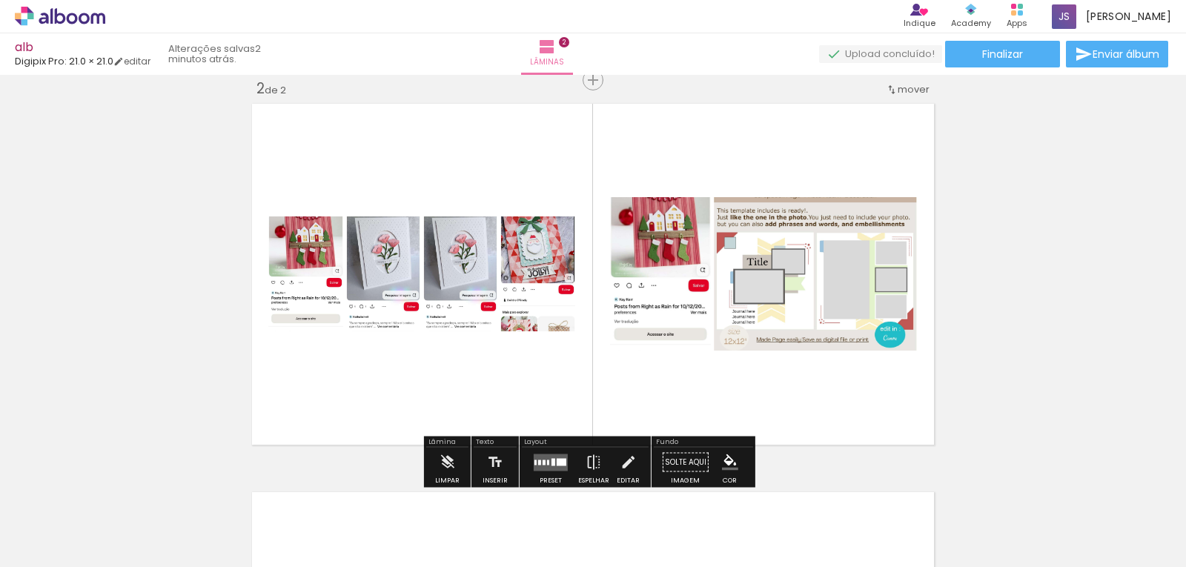
click at [534, 285] on quentale-photo at bounding box center [537, 273] width 75 height 115
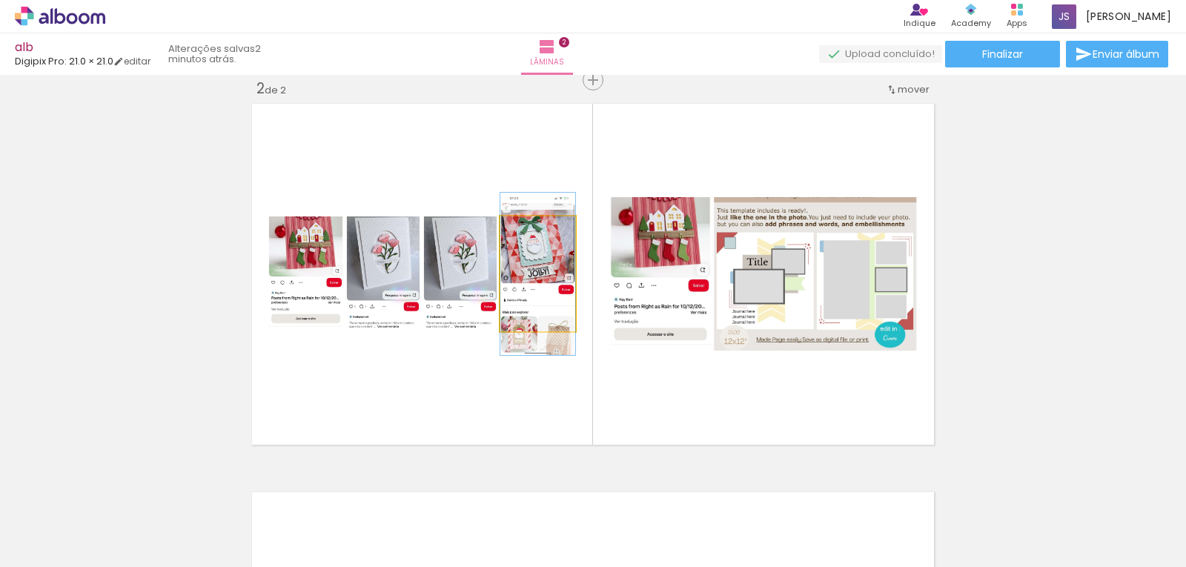
click at [522, 325] on quentale-photo at bounding box center [537, 273] width 75 height 115
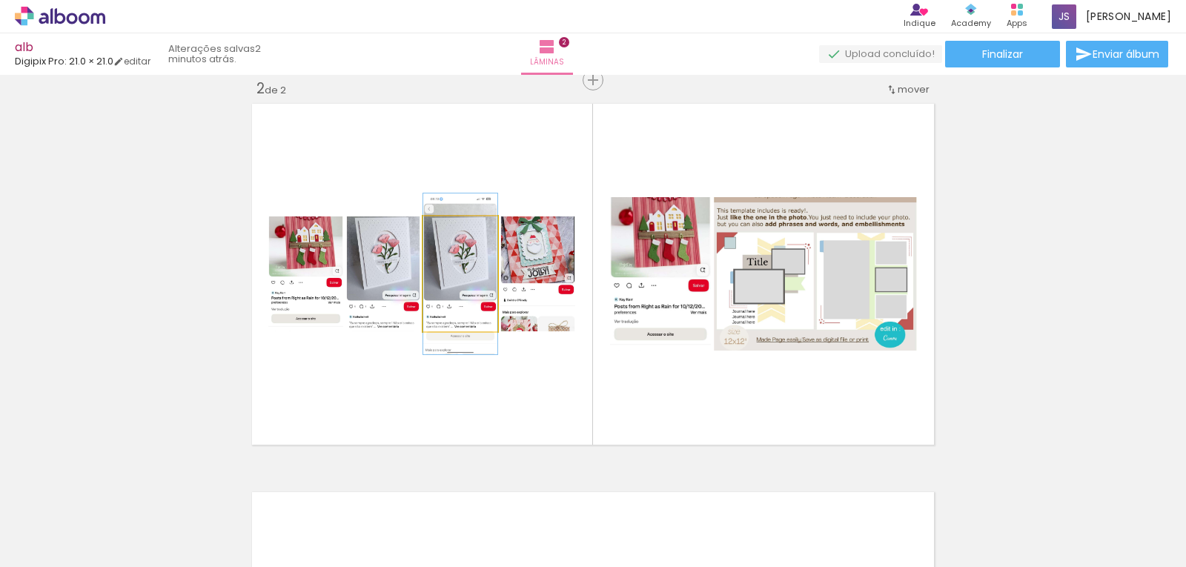
click at [441, 299] on quentale-photo at bounding box center [460, 273] width 74 height 115
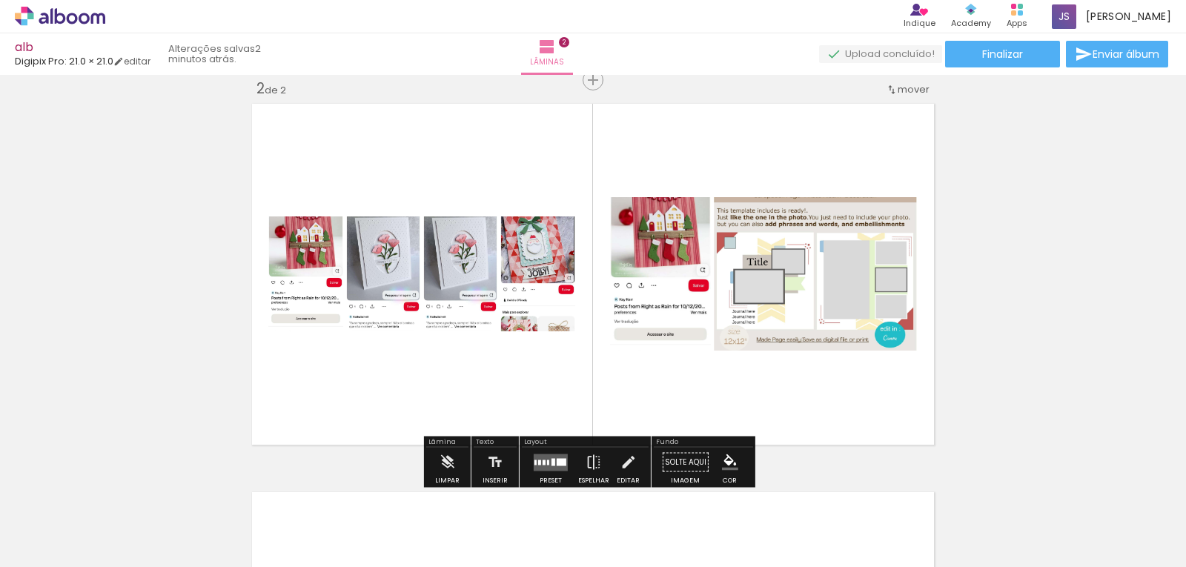
click at [675, 283] on quentale-photo at bounding box center [660, 273] width 101 height 153
click at [770, 271] on quentale-photo at bounding box center [815, 273] width 203 height 153
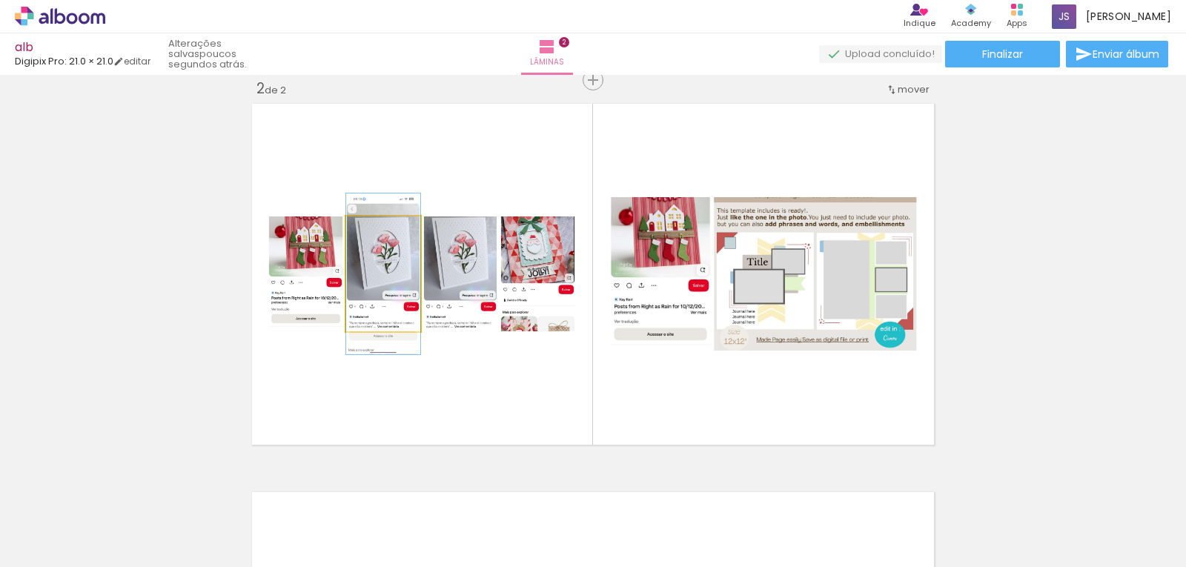
click at [373, 279] on quentale-photo at bounding box center [383, 273] width 74 height 115
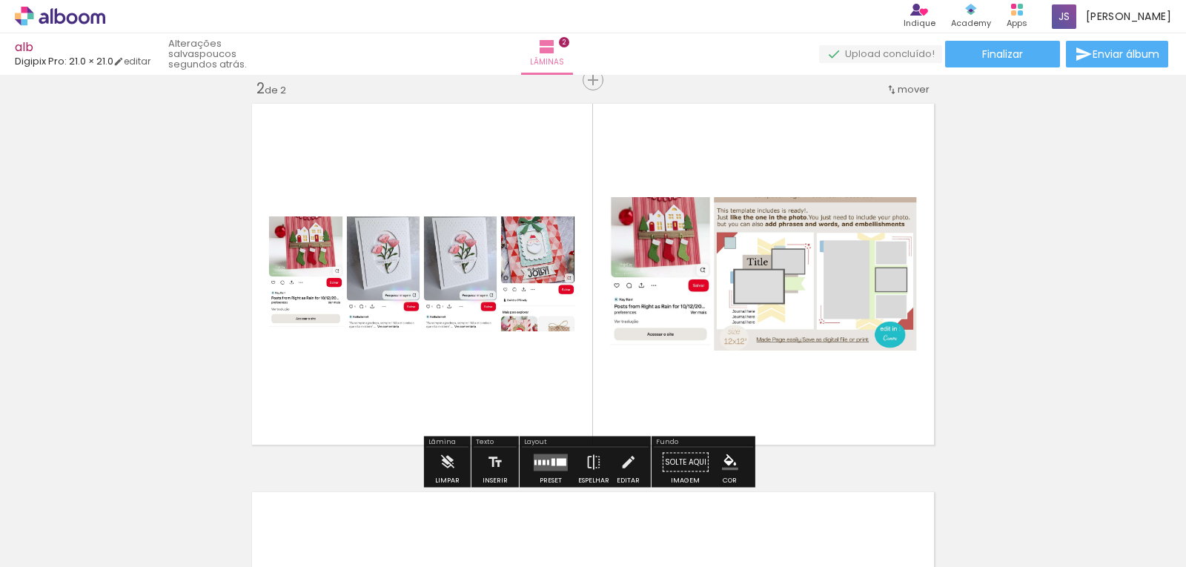
drag, startPoint x: 353, startPoint y: 277, endPoint x: 319, endPoint y: 428, distance: 154.2
click at [319, 428] on quentale-layouter at bounding box center [593, 274] width 692 height 351
click at [367, 310] on quentale-photo at bounding box center [383, 273] width 74 height 115
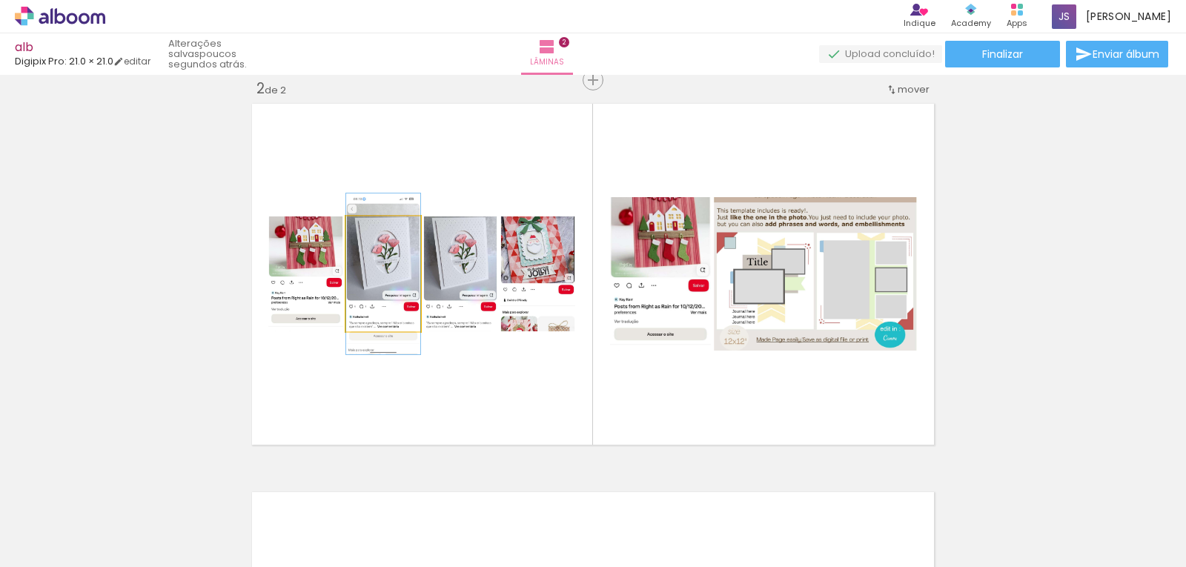
click at [367, 310] on quentale-photo at bounding box center [383, 273] width 74 height 115
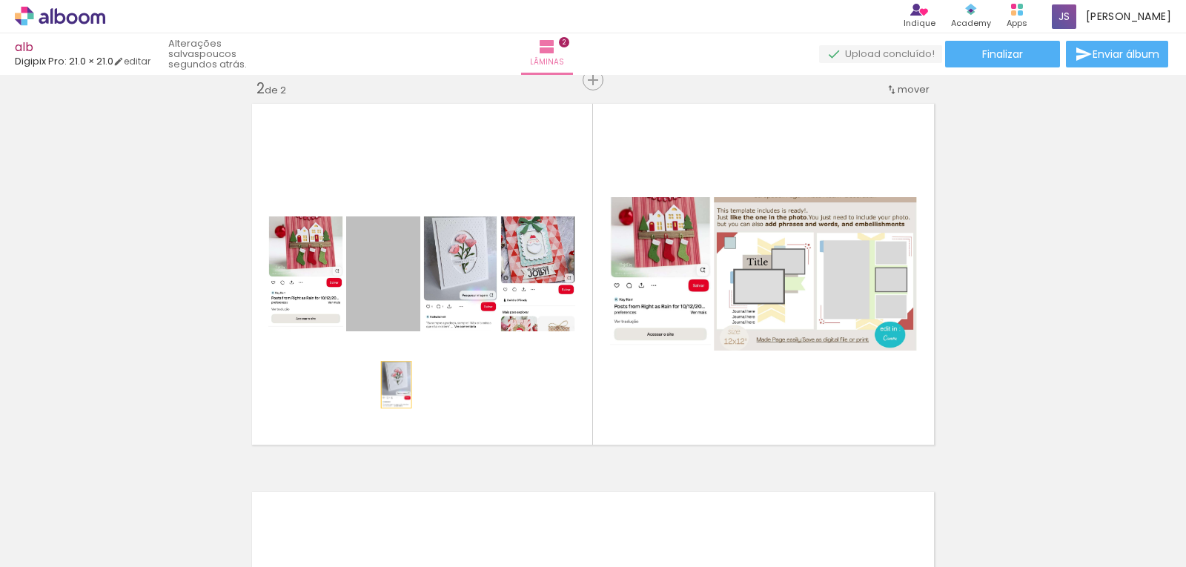
drag, startPoint x: 367, startPoint y: 310, endPoint x: 390, endPoint y: 385, distance: 78.5
click at [390, 385] on quentale-layouter at bounding box center [593, 274] width 692 height 351
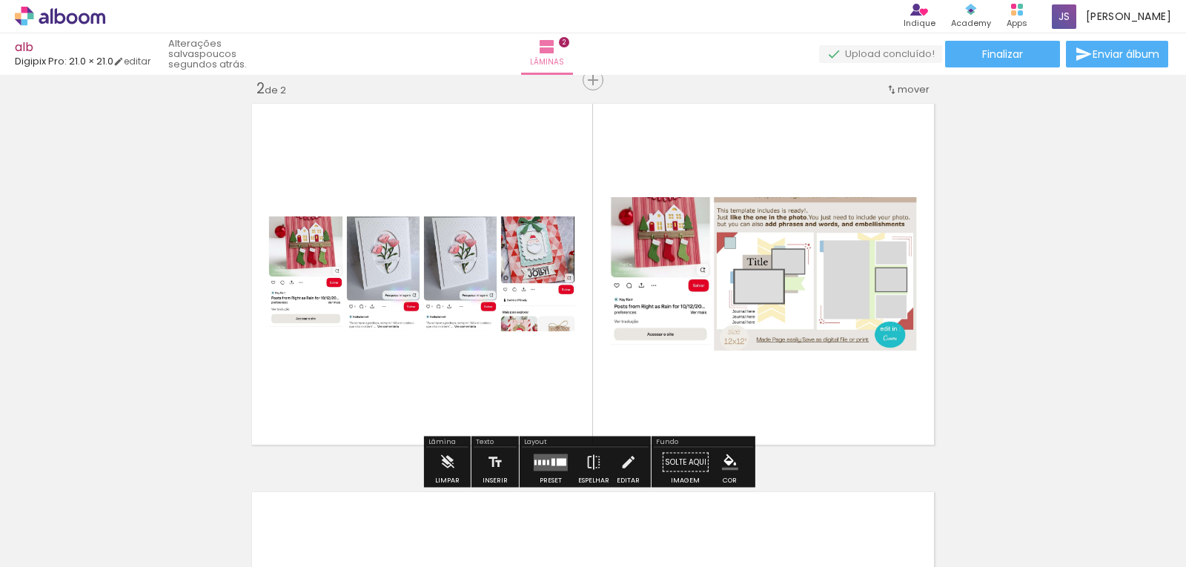
click at [358, 265] on paper-button "P&B" at bounding box center [364, 255] width 22 height 22
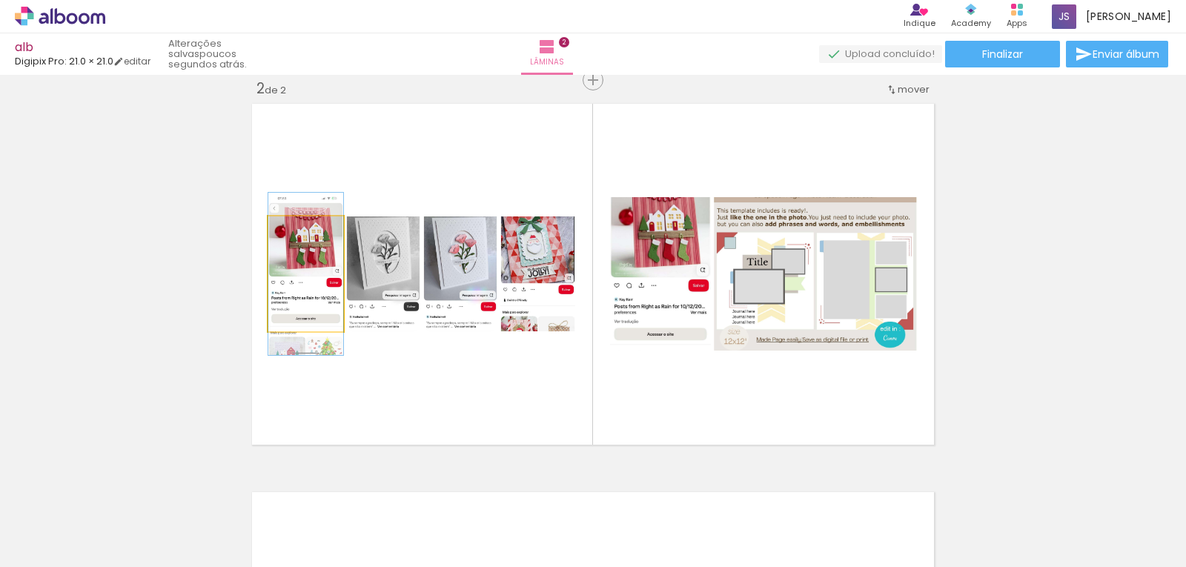
click at [285, 315] on quentale-photo at bounding box center [305, 273] width 75 height 115
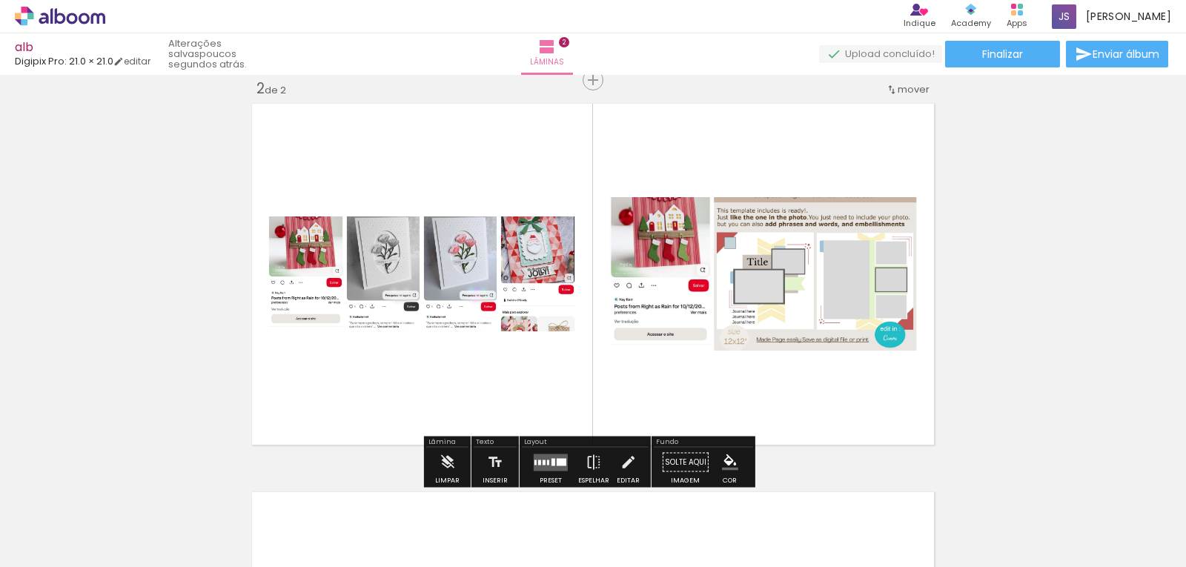
click at [285, 315] on quentale-photo at bounding box center [305, 273] width 75 height 115
click at [274, 286] on quentale-photo at bounding box center [305, 273] width 75 height 115
click at [396, 516] on div "2 Esta imagem aparece 2 vezes no seu álbum" at bounding box center [397, 516] width 11 height 11
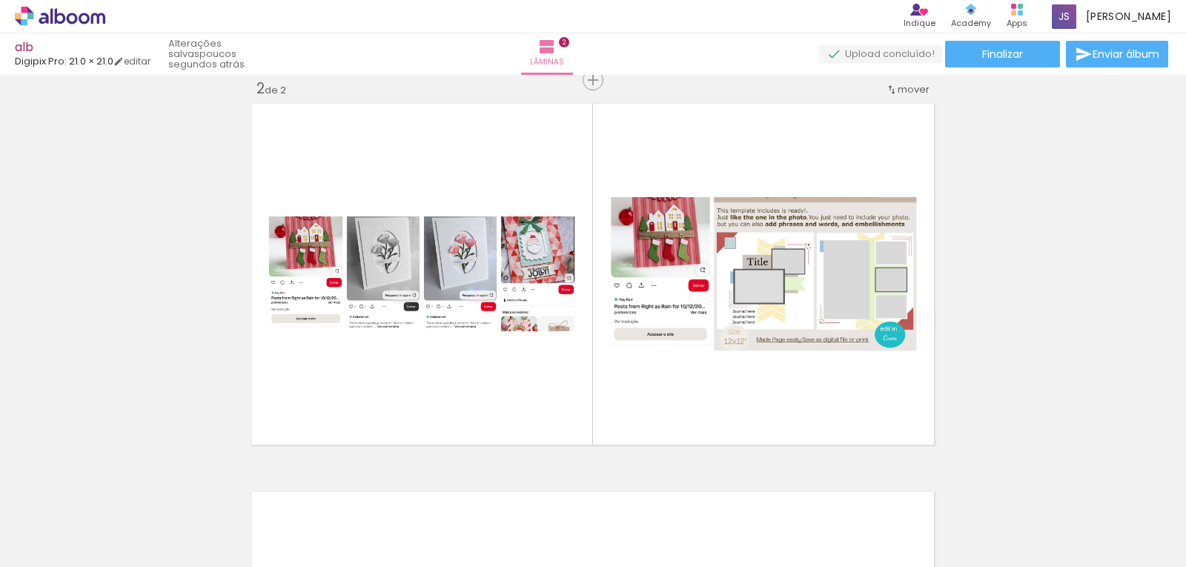
click at [373, 487] on iron-icon at bounding box center [365, 487] width 16 height 16
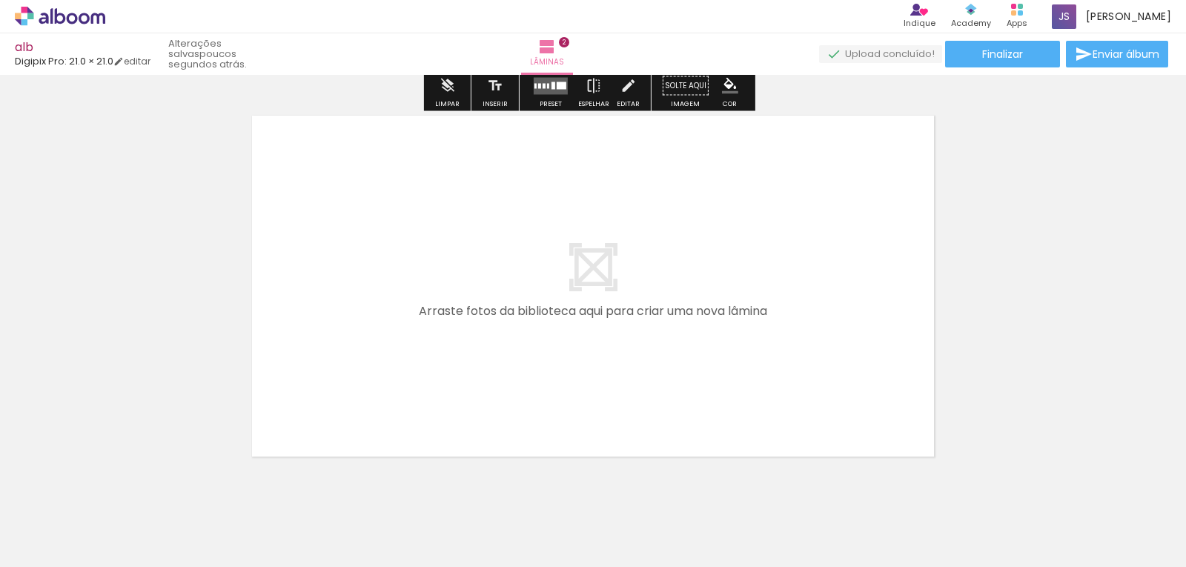
scroll to position [815, 0]
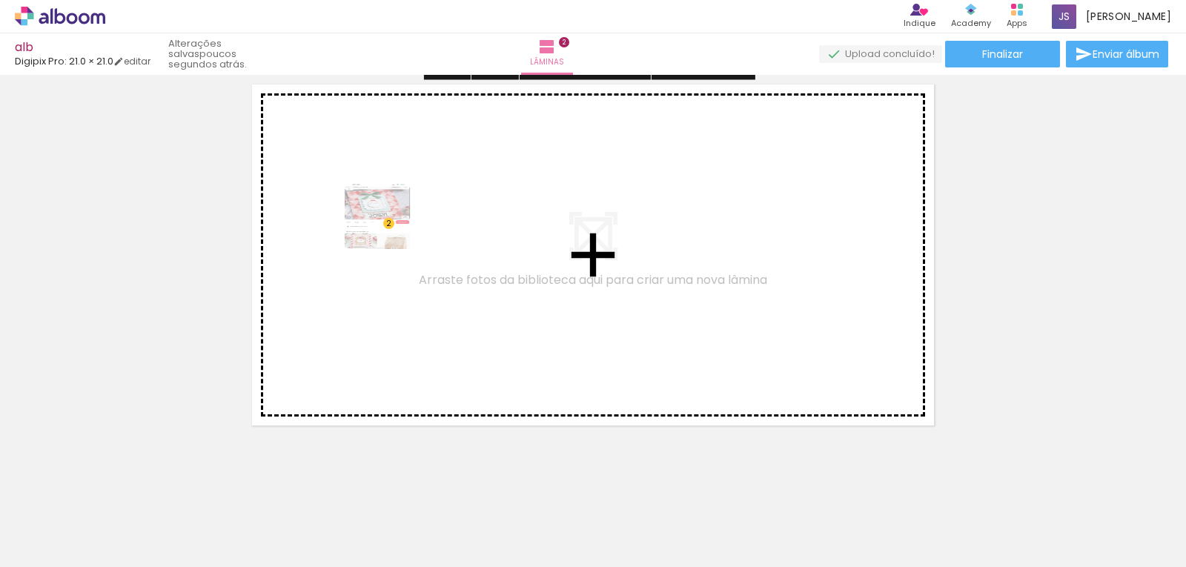
drag, startPoint x: 412, startPoint y: 508, endPoint x: 376, endPoint y: 205, distance: 305.1
click at [376, 205] on quentale-workspace at bounding box center [593, 283] width 1186 height 567
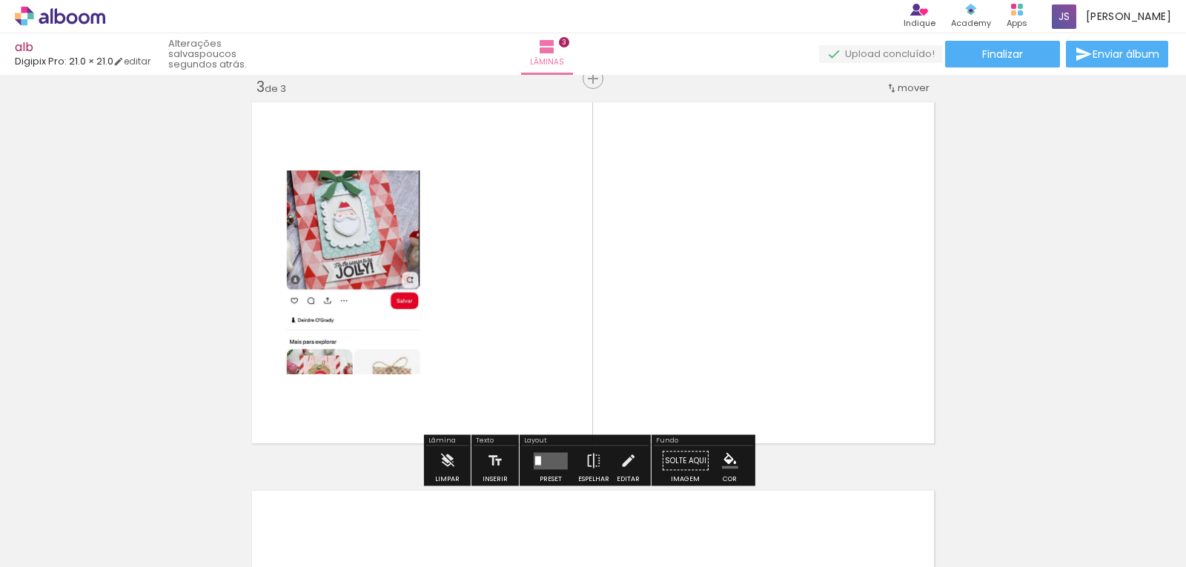
scroll to position [796, 0]
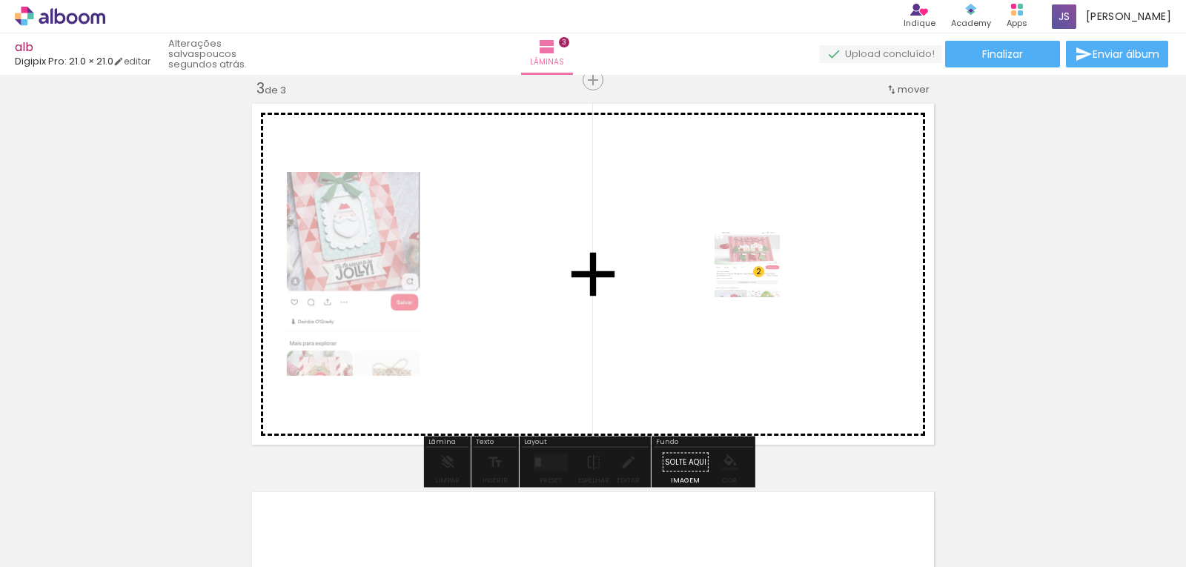
drag, startPoint x: 483, startPoint y: 522, endPoint x: 759, endPoint y: 265, distance: 377.5
click at [759, 265] on quentale-workspace at bounding box center [593, 283] width 1186 height 567
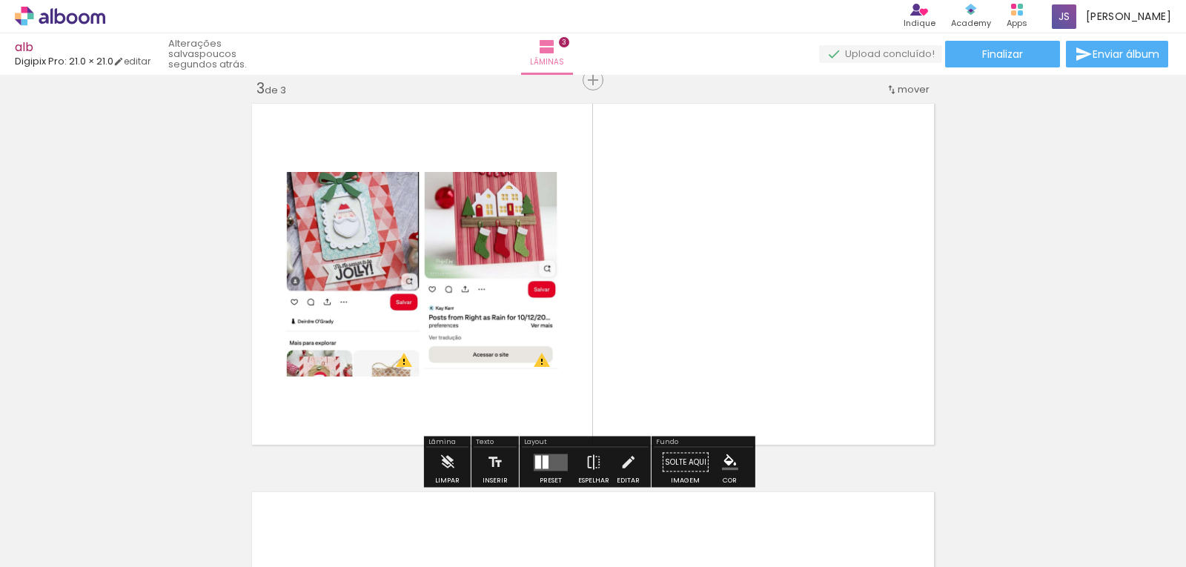
click at [542, 456] on div at bounding box center [545, 461] width 6 height 13
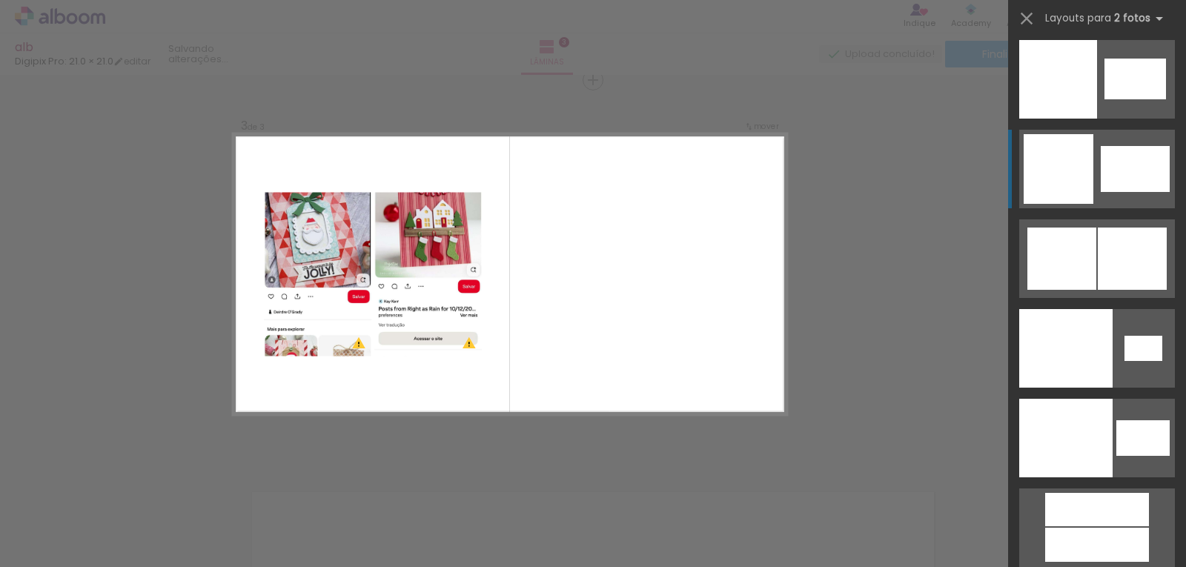
scroll to position [0, 0]
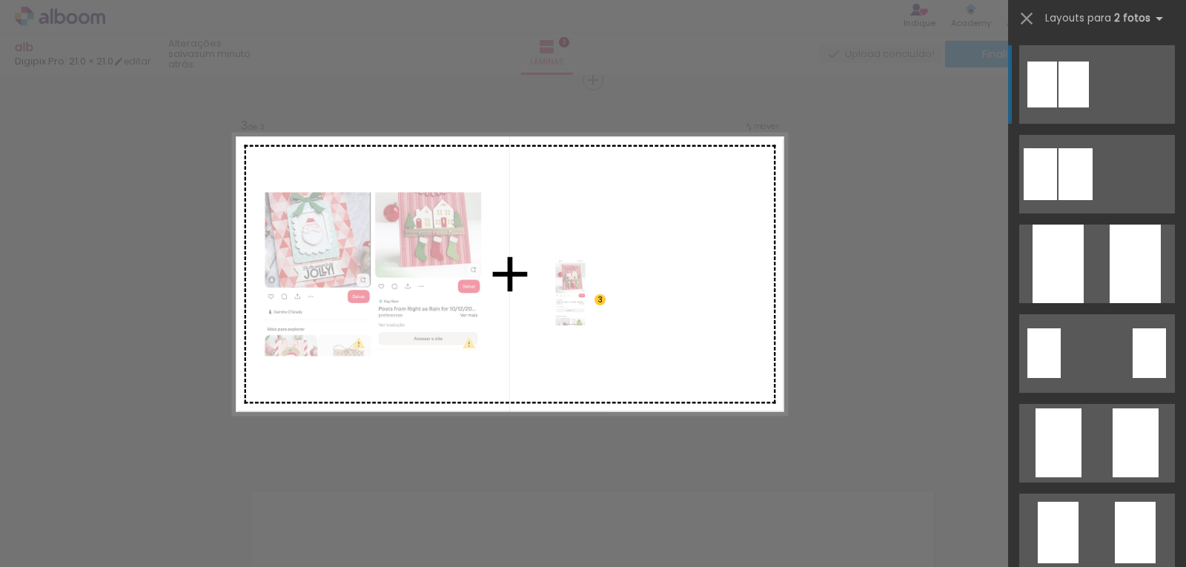
drag, startPoint x: 469, startPoint y: 498, endPoint x: 599, endPoint y: 303, distance: 234.5
click at [599, 303] on quentale-workspace at bounding box center [593, 283] width 1186 height 567
drag, startPoint x: 405, startPoint y: 541, endPoint x: 608, endPoint y: 342, distance: 284.0
click at [608, 342] on quentale-workspace at bounding box center [593, 283] width 1186 height 567
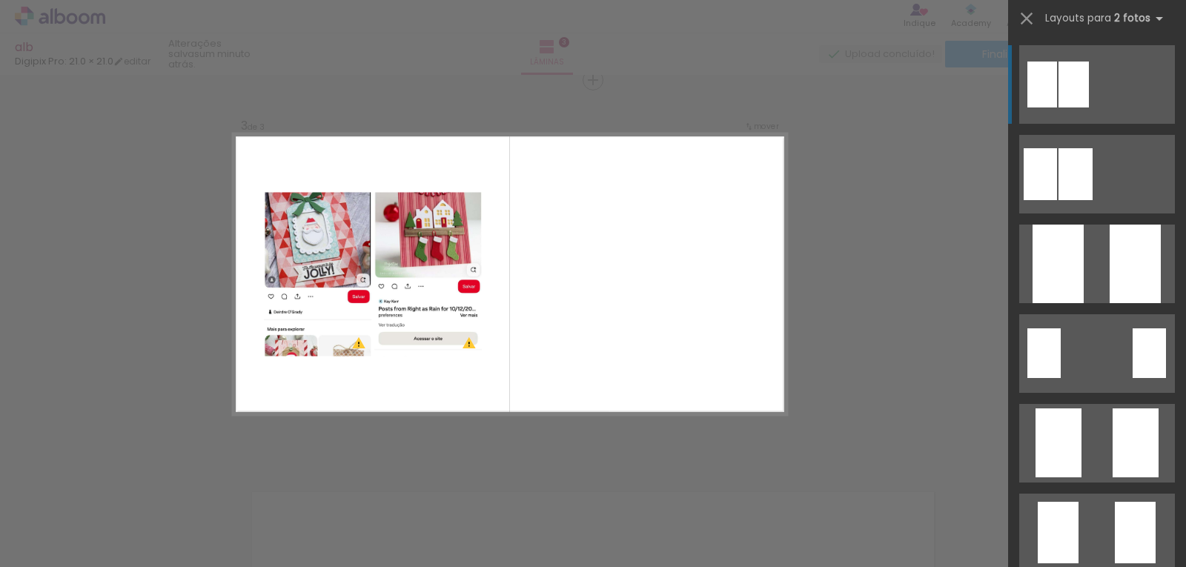
click at [711, 194] on quentale-layouter at bounding box center [510, 273] width 554 height 281
click at [121, 36] on div at bounding box center [593, 37] width 1186 height 75
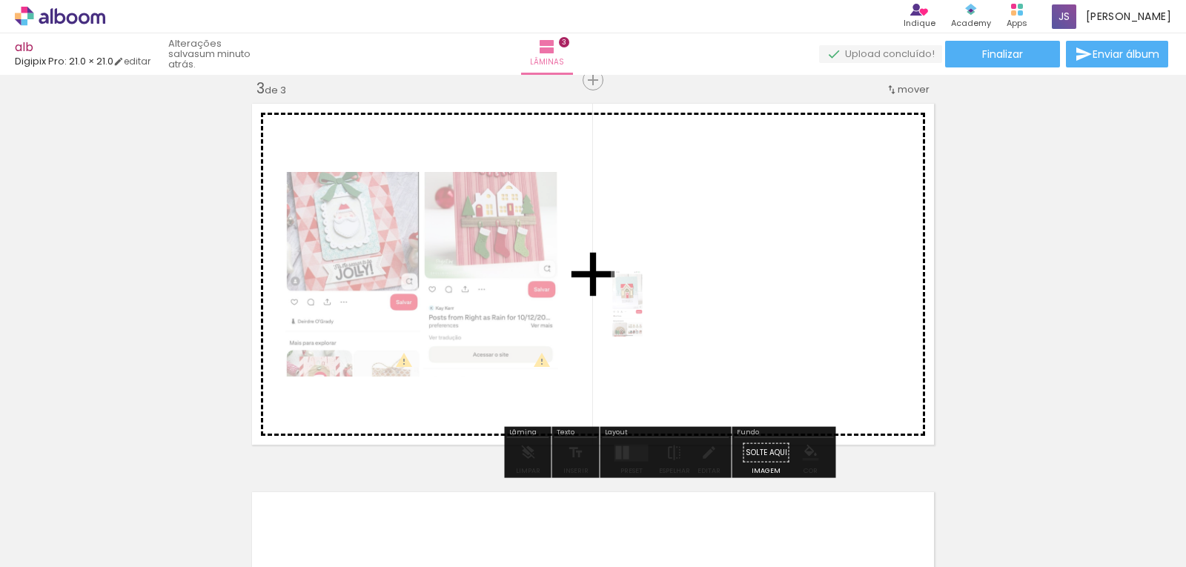
drag, startPoint x: 249, startPoint y: 509, endPoint x: 656, endPoint y: 314, distance: 451.1
click at [656, 314] on quentale-workspace at bounding box center [593, 283] width 1186 height 567
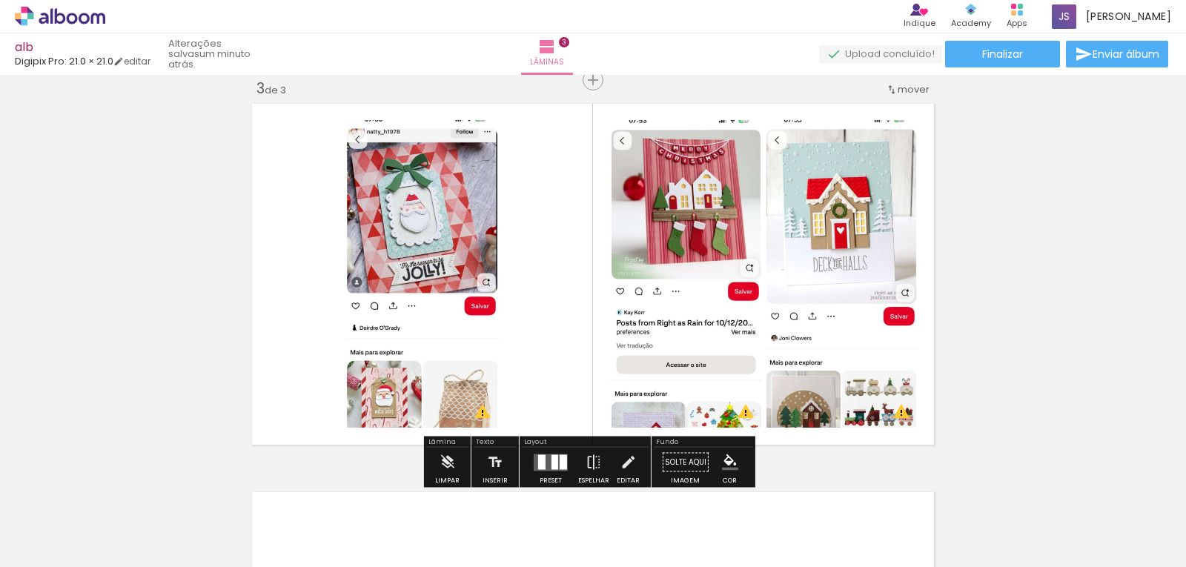
click at [545, 457] on quentale-layouter at bounding box center [550, 461] width 34 height 17
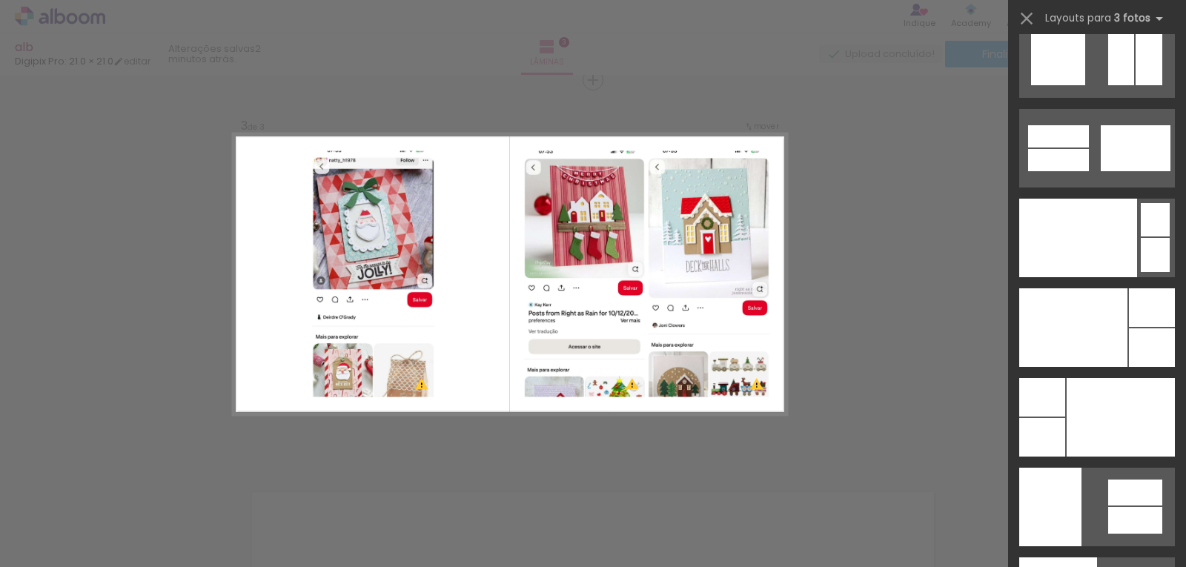
scroll to position [19012, 0]
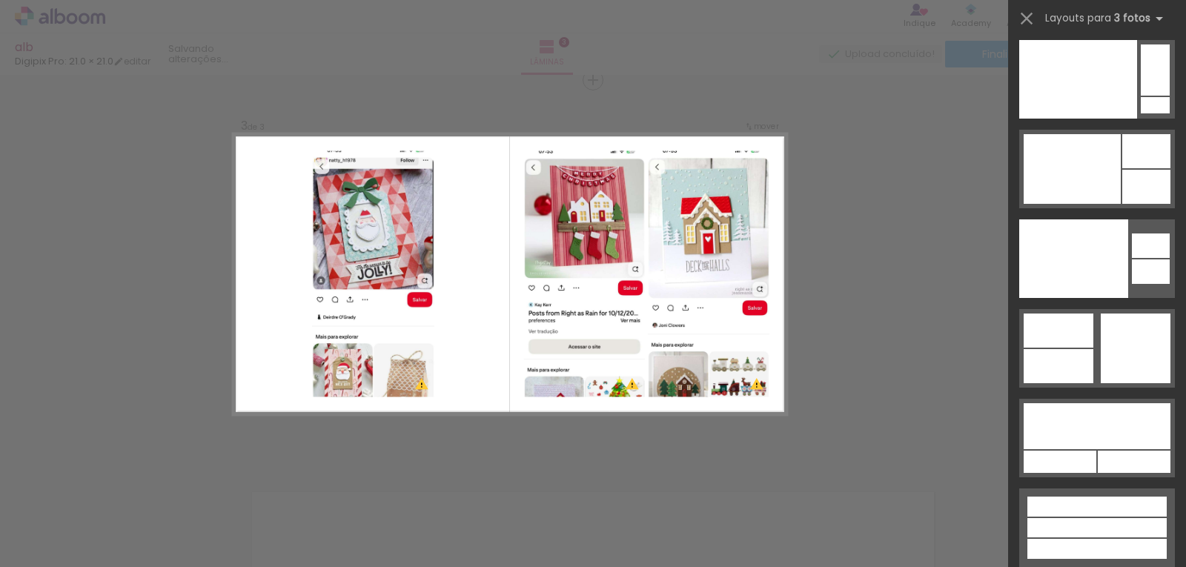
click at [945, 232] on div "Confirmar Cancelar" at bounding box center [593, 73] width 1186 height 1589
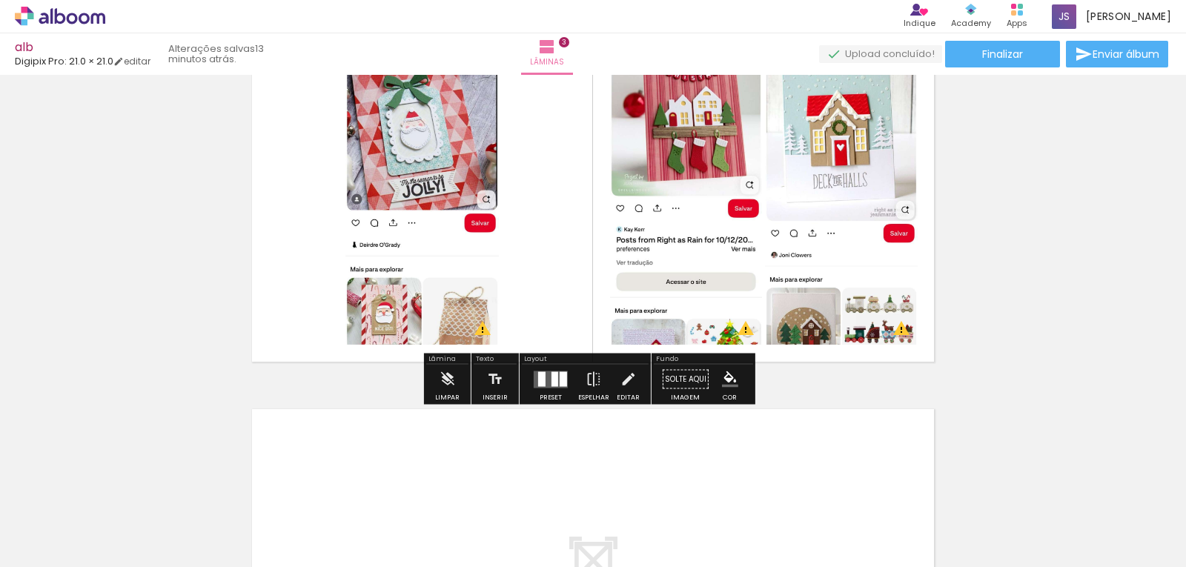
scroll to position [841, 0]
